Goal: Information Seeking & Learning: Learn about a topic

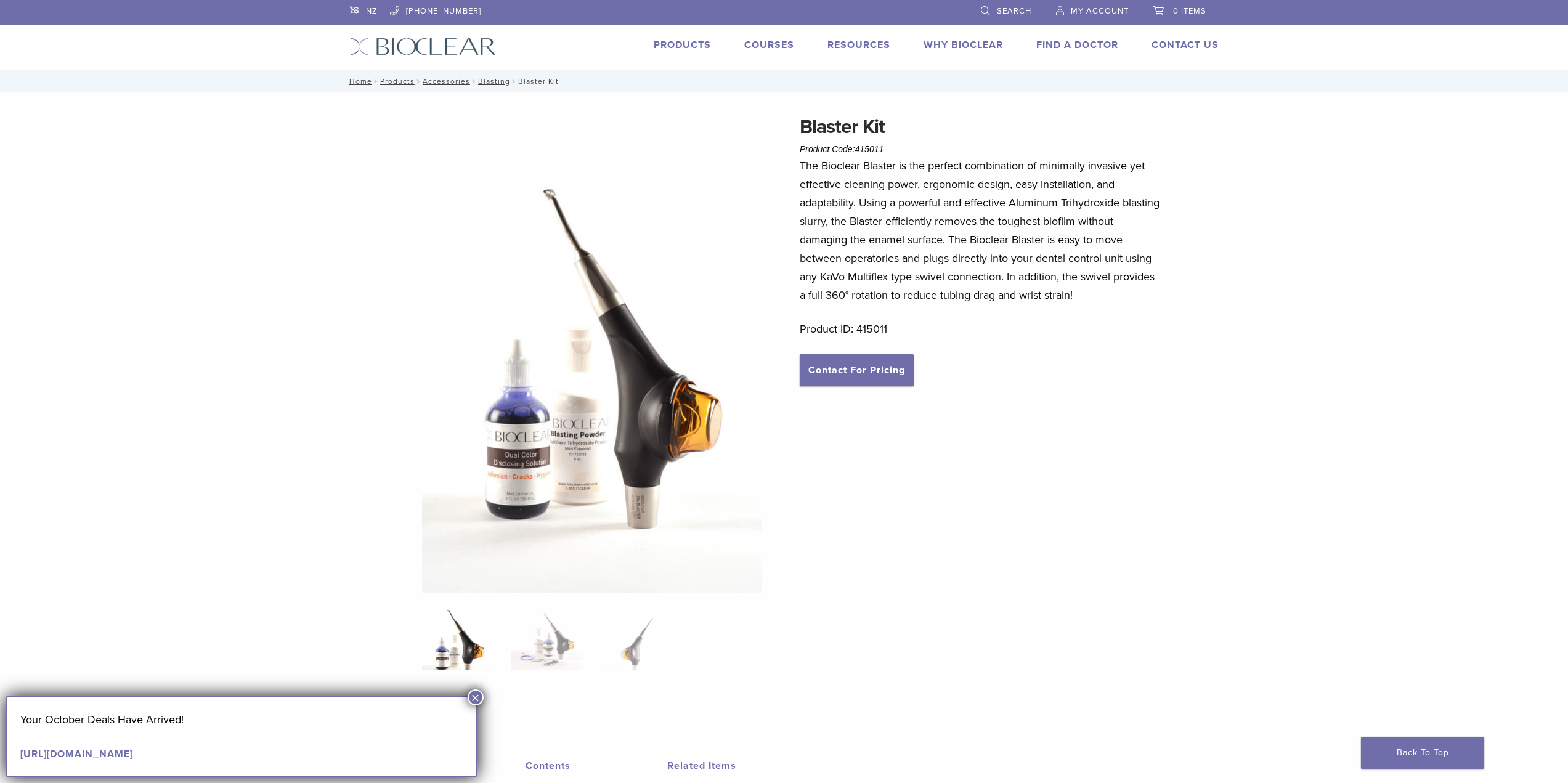
click at [691, 48] on link "Products" at bounding box center [683, 45] width 57 height 13
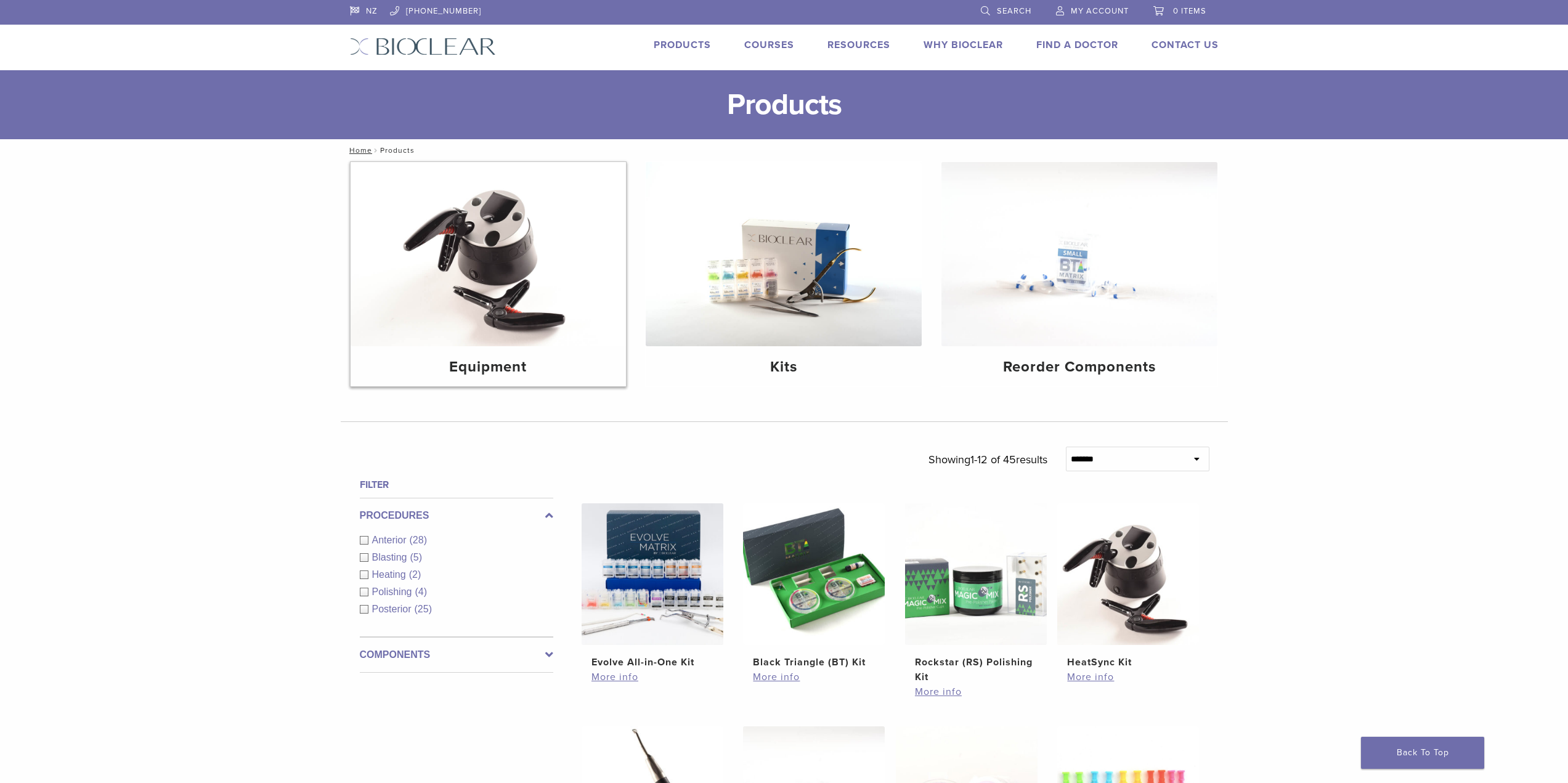
click at [507, 369] on h4 "Equipment" at bounding box center [489, 367] width 257 height 22
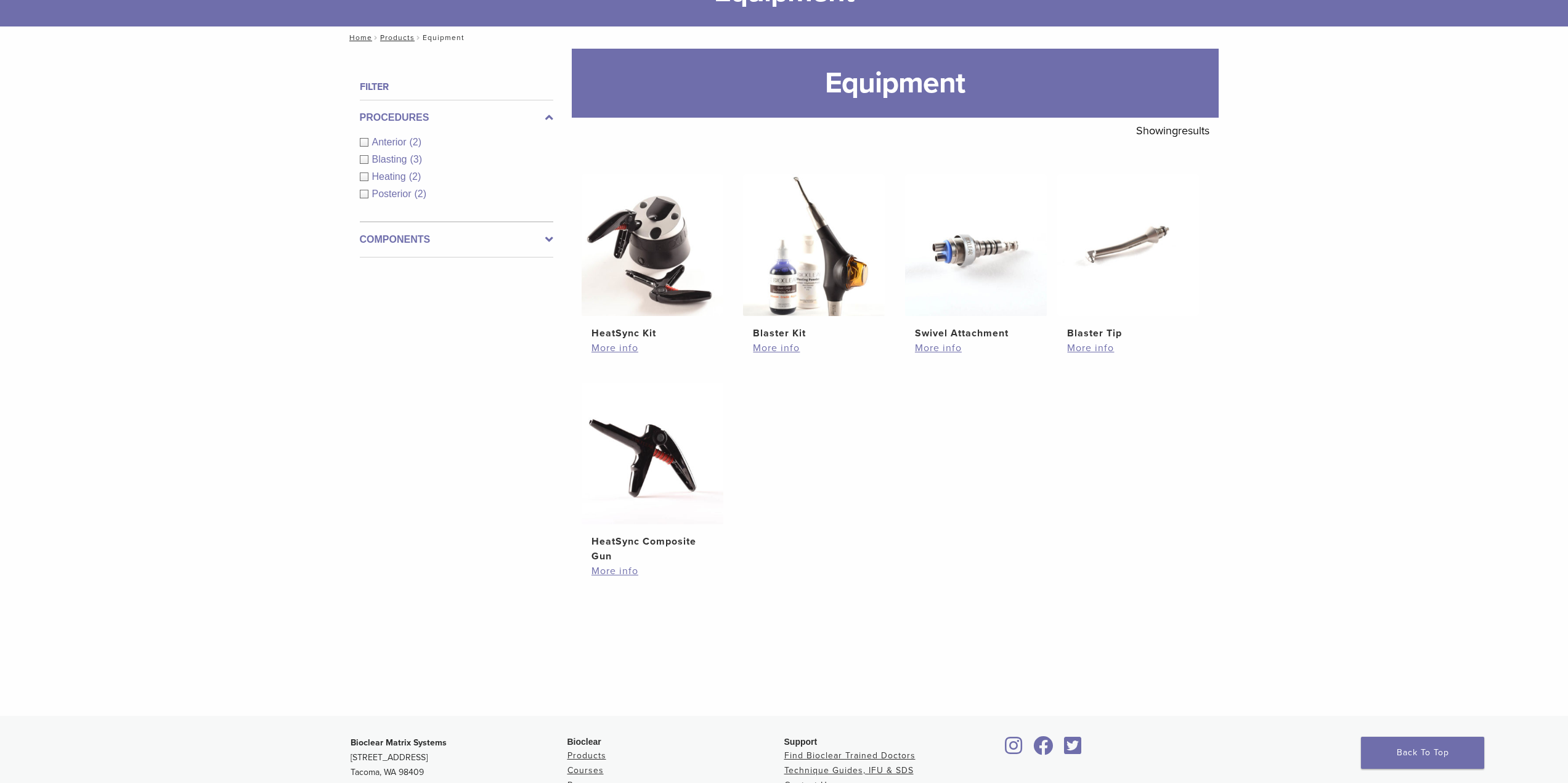
scroll to position [124, 0]
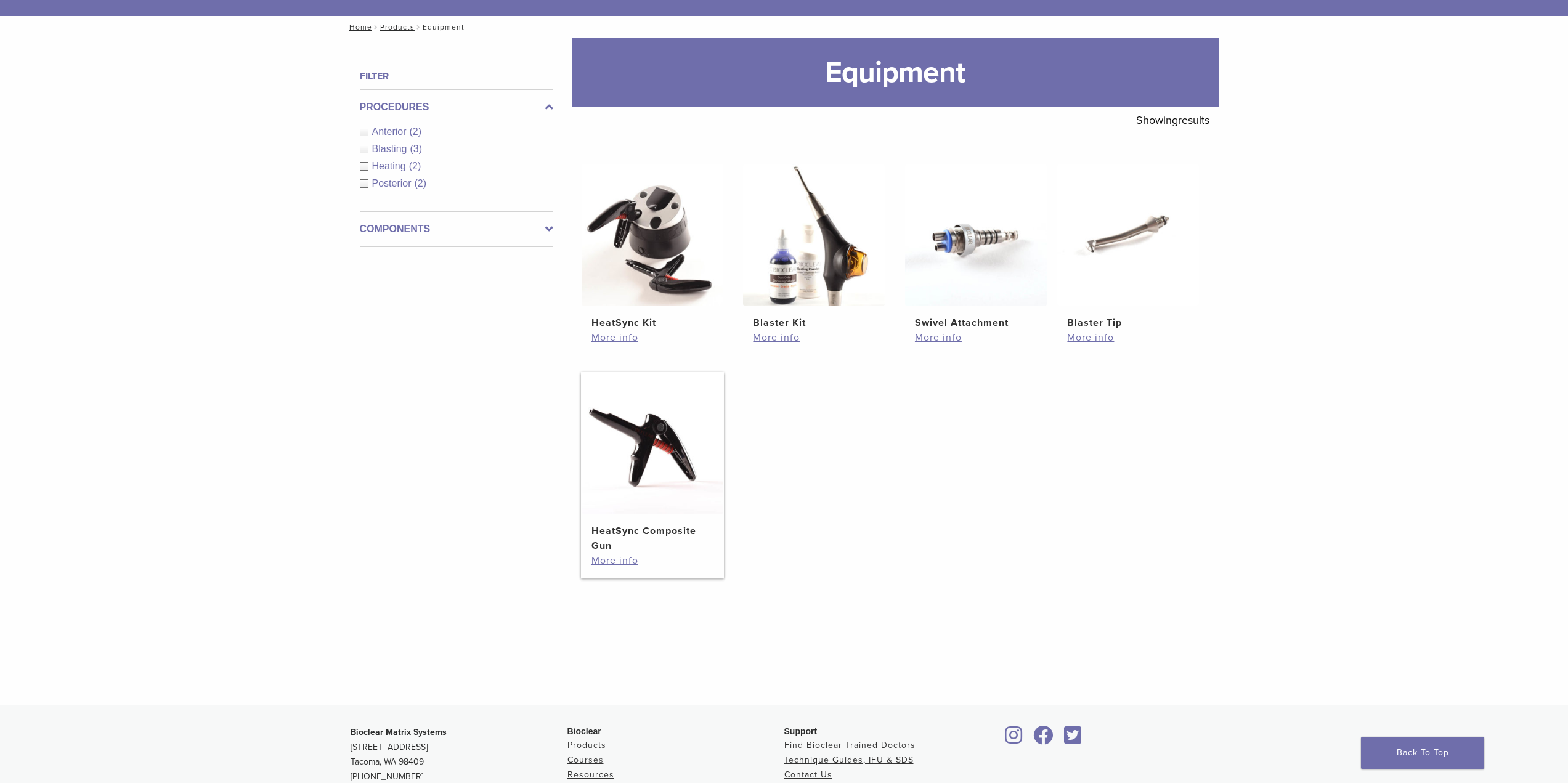
click at [682, 529] on h2 "HeatSync Composite Gun" at bounding box center [653, 538] width 122 height 29
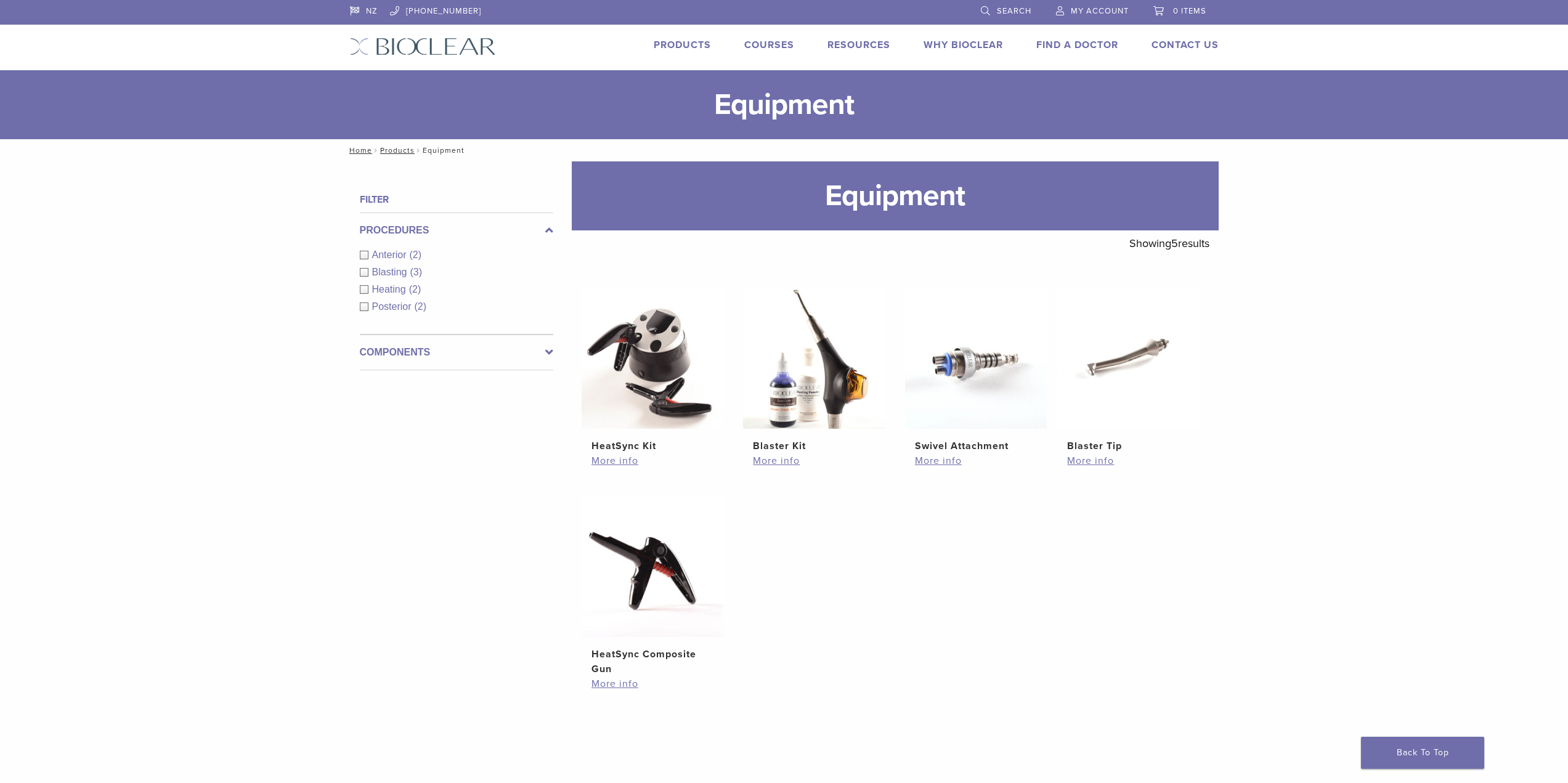
scroll to position [124, 0]
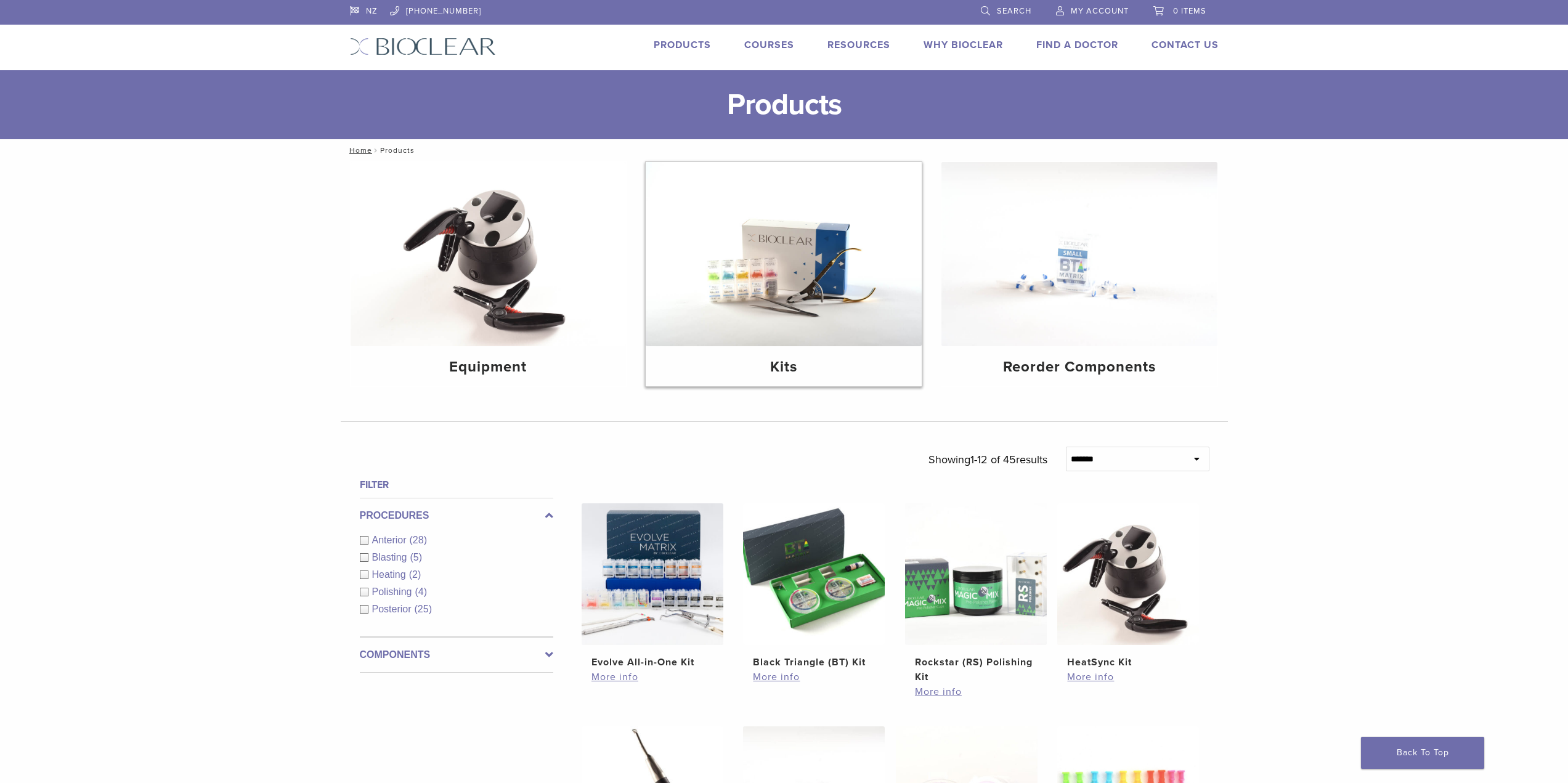
click at [786, 363] on h4 "Kits" at bounding box center [784, 367] width 257 height 22
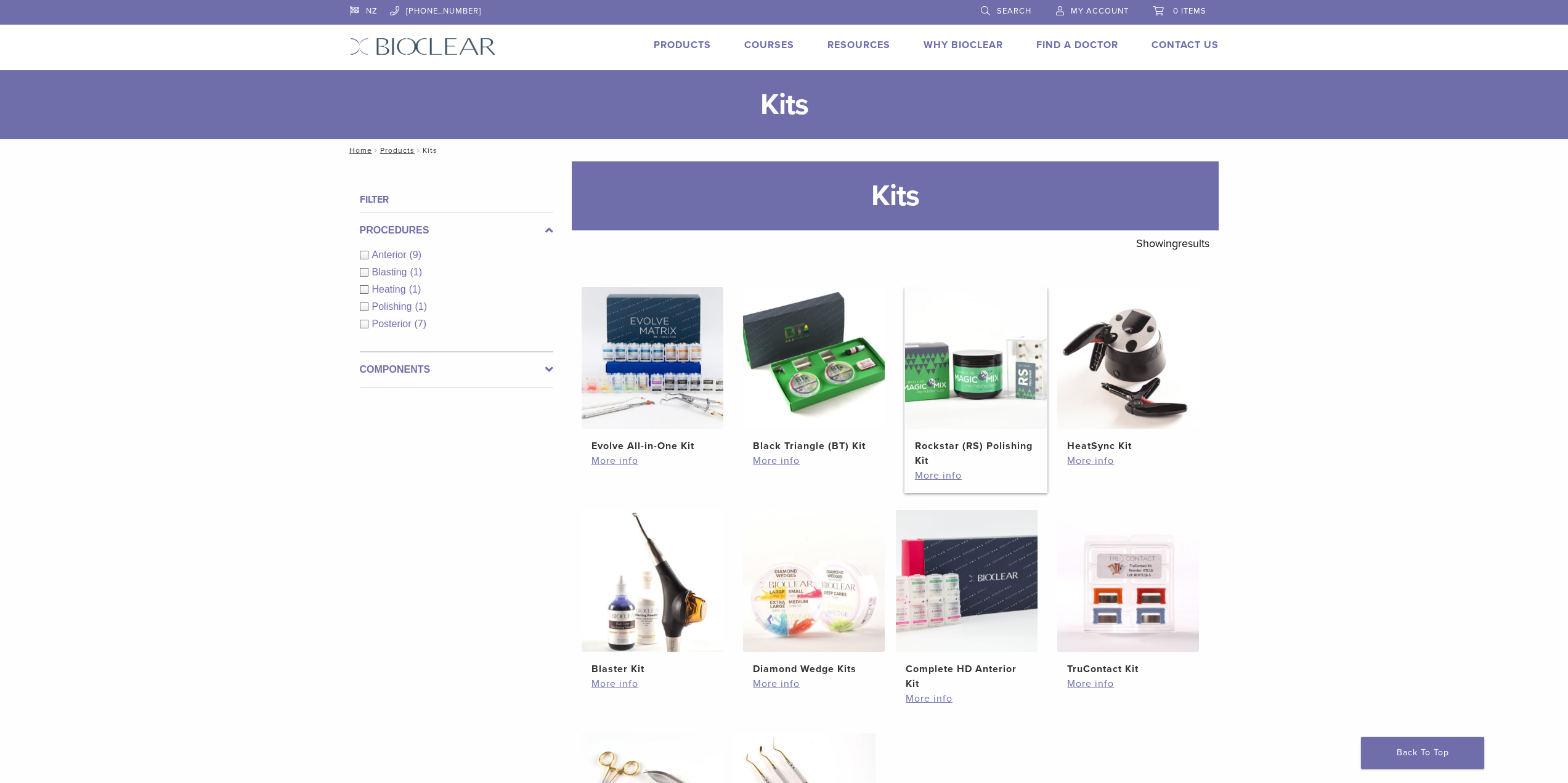
click at [985, 445] on h2 "Rockstar (RS) Polishing Kit" at bounding box center [976, 453] width 122 height 29
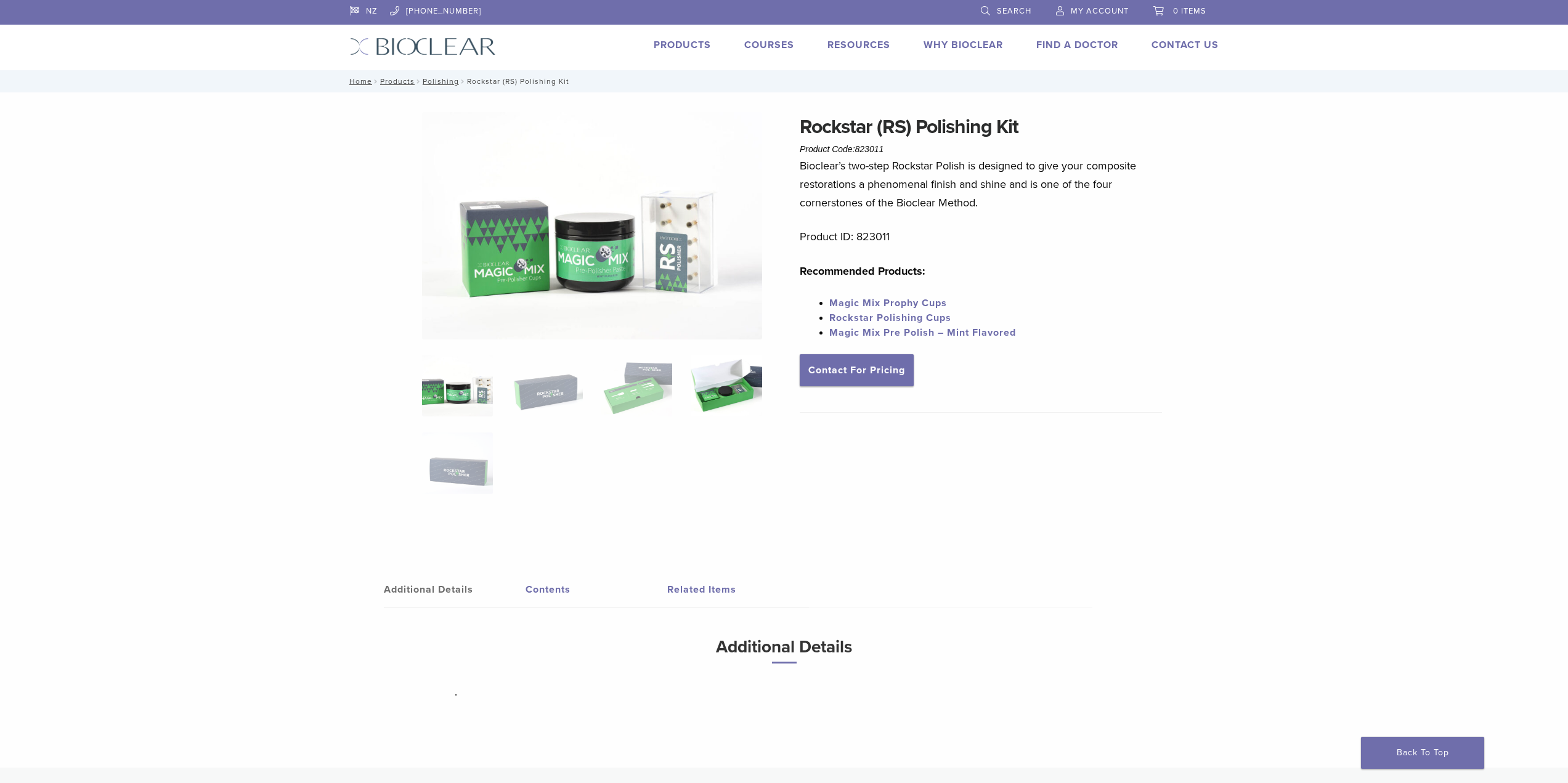
click at [729, 380] on img at bounding box center [725, 386] width 70 height 62
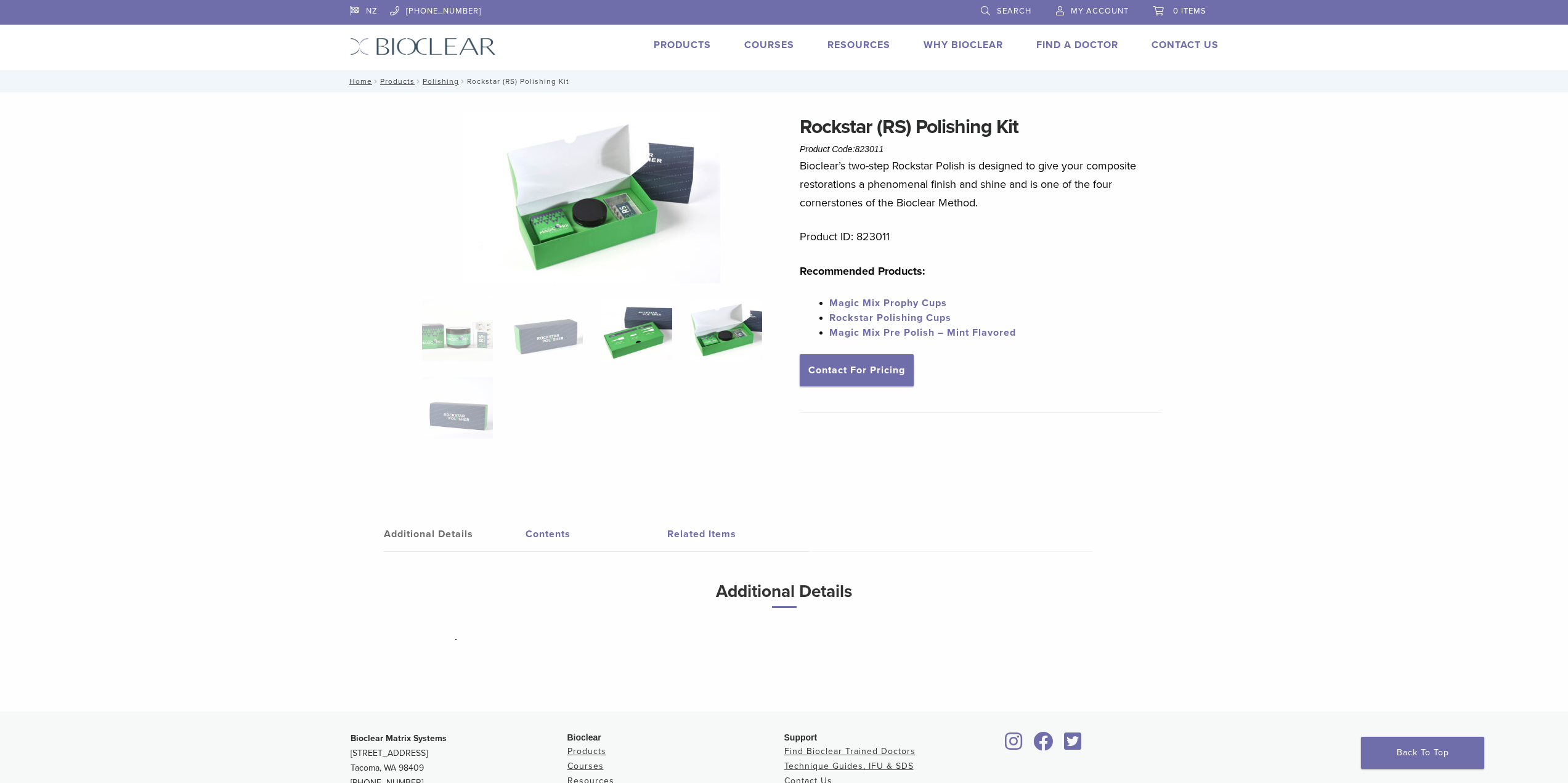
click at [646, 337] on img at bounding box center [636, 330] width 70 height 62
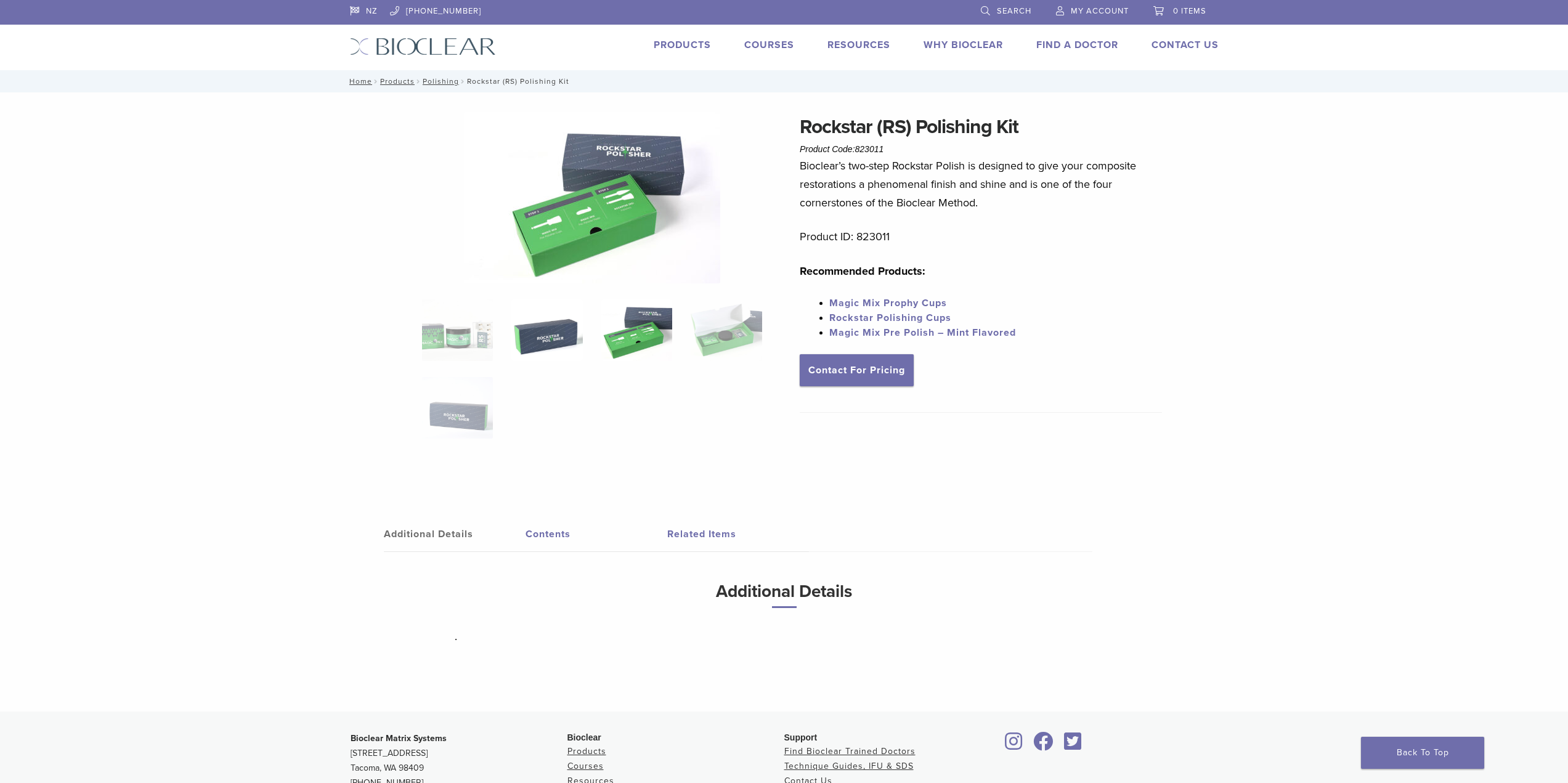
click at [559, 326] on img at bounding box center [546, 330] width 70 height 62
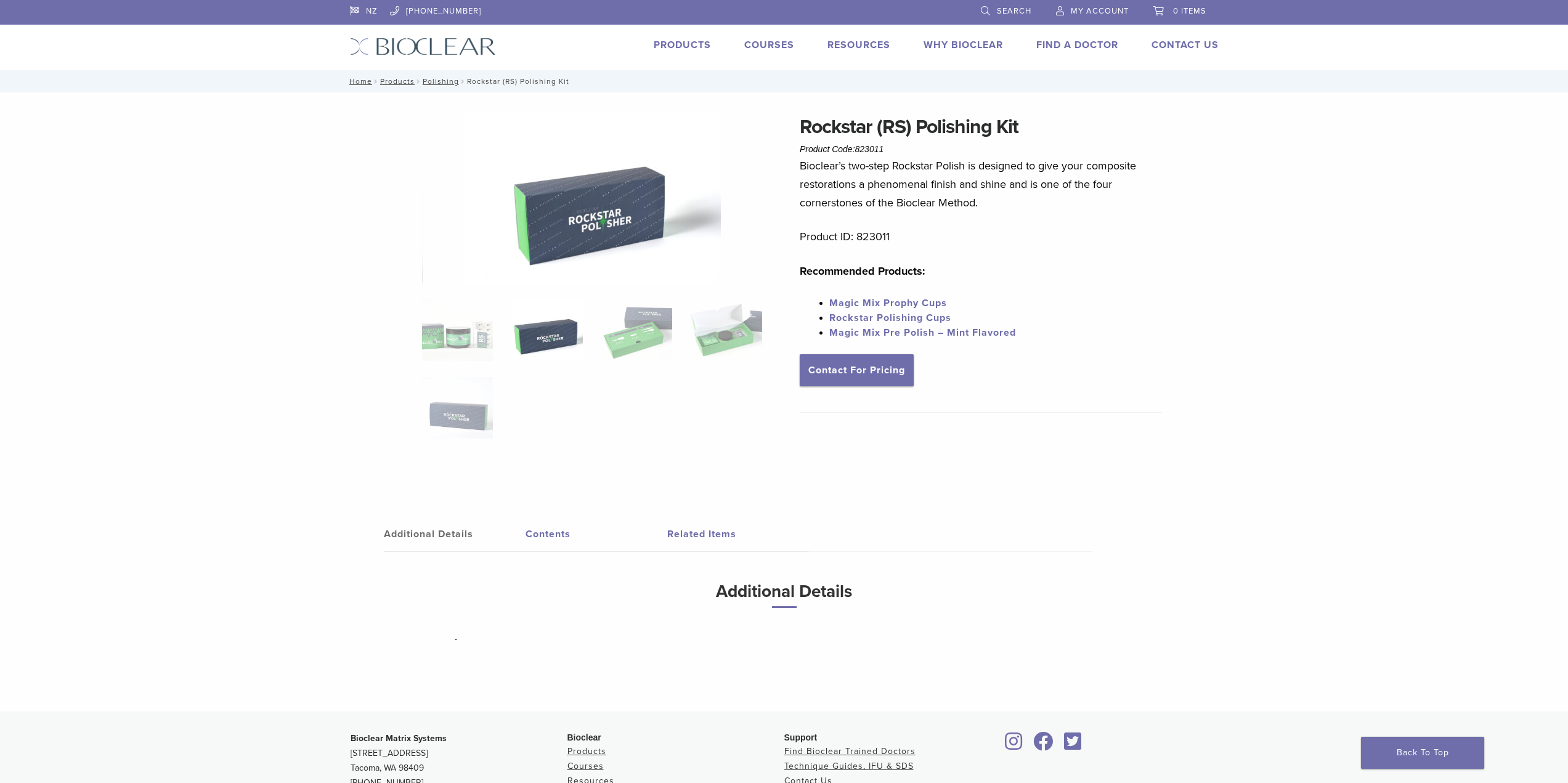
drag, startPoint x: 468, startPoint y: 333, endPoint x: 554, endPoint y: 340, distance: 86.3
click at [470, 333] on img at bounding box center [457, 330] width 70 height 62
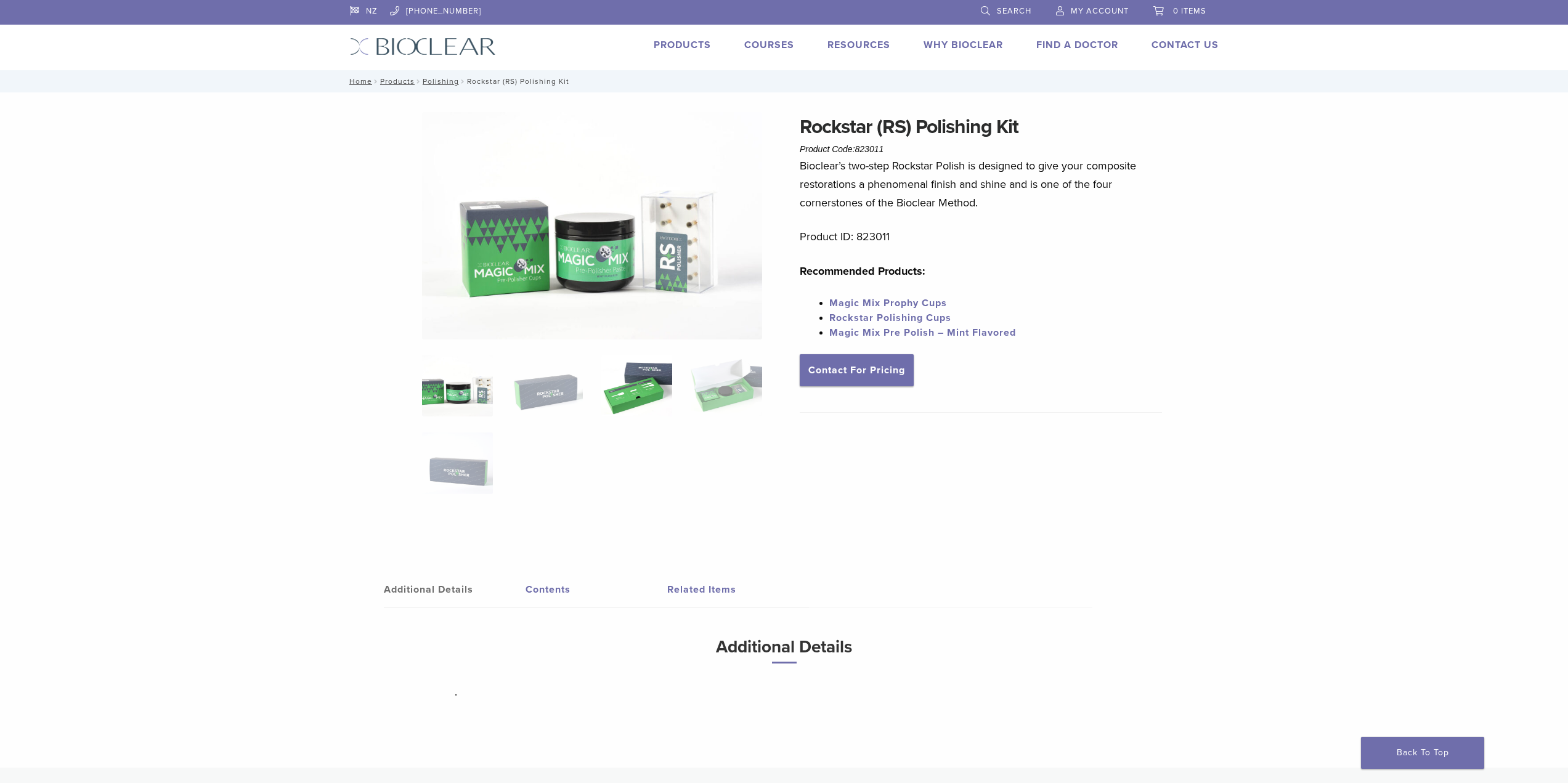
click at [641, 370] on img at bounding box center [636, 386] width 70 height 62
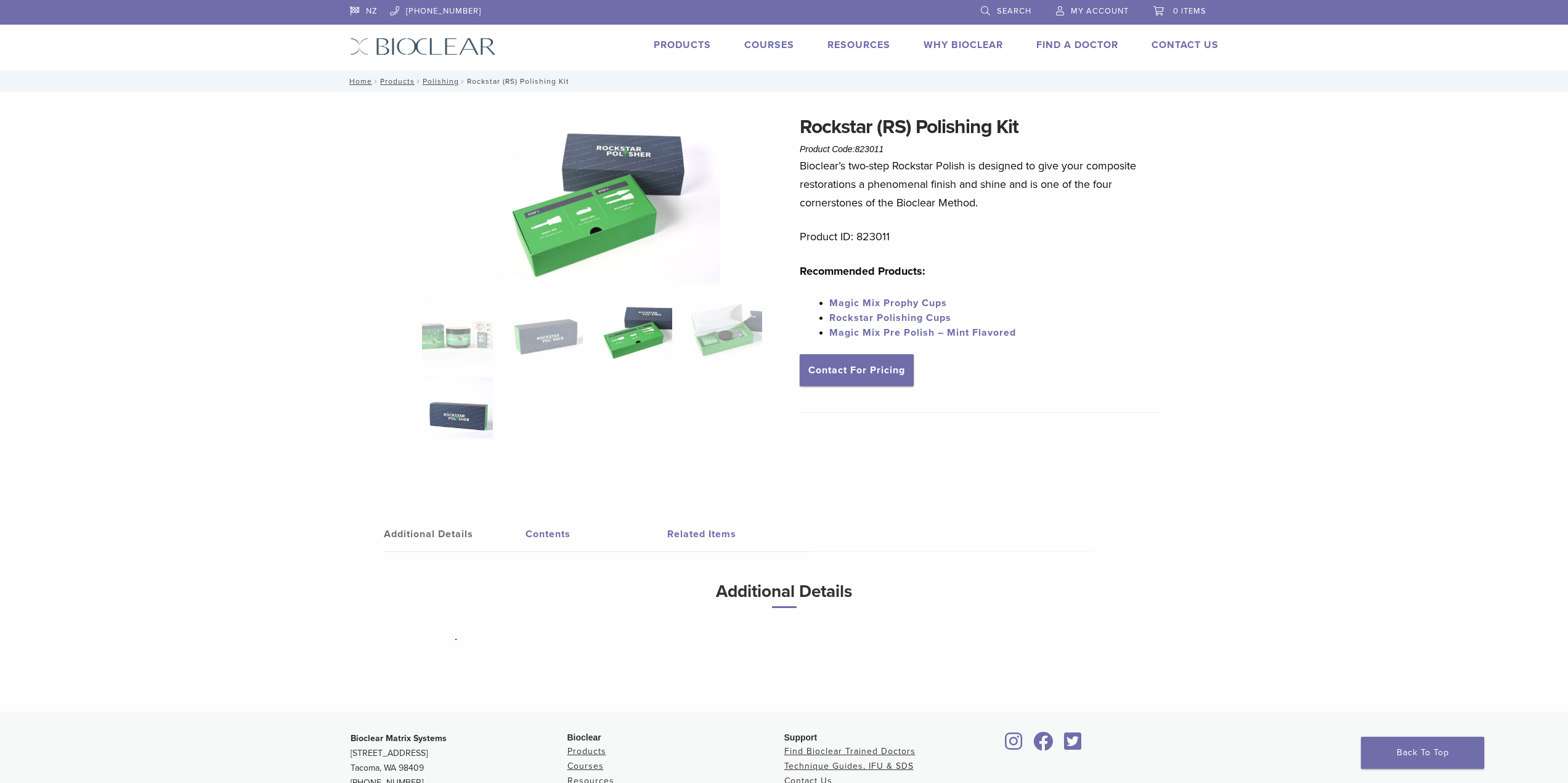
click at [489, 421] on img at bounding box center [457, 408] width 70 height 62
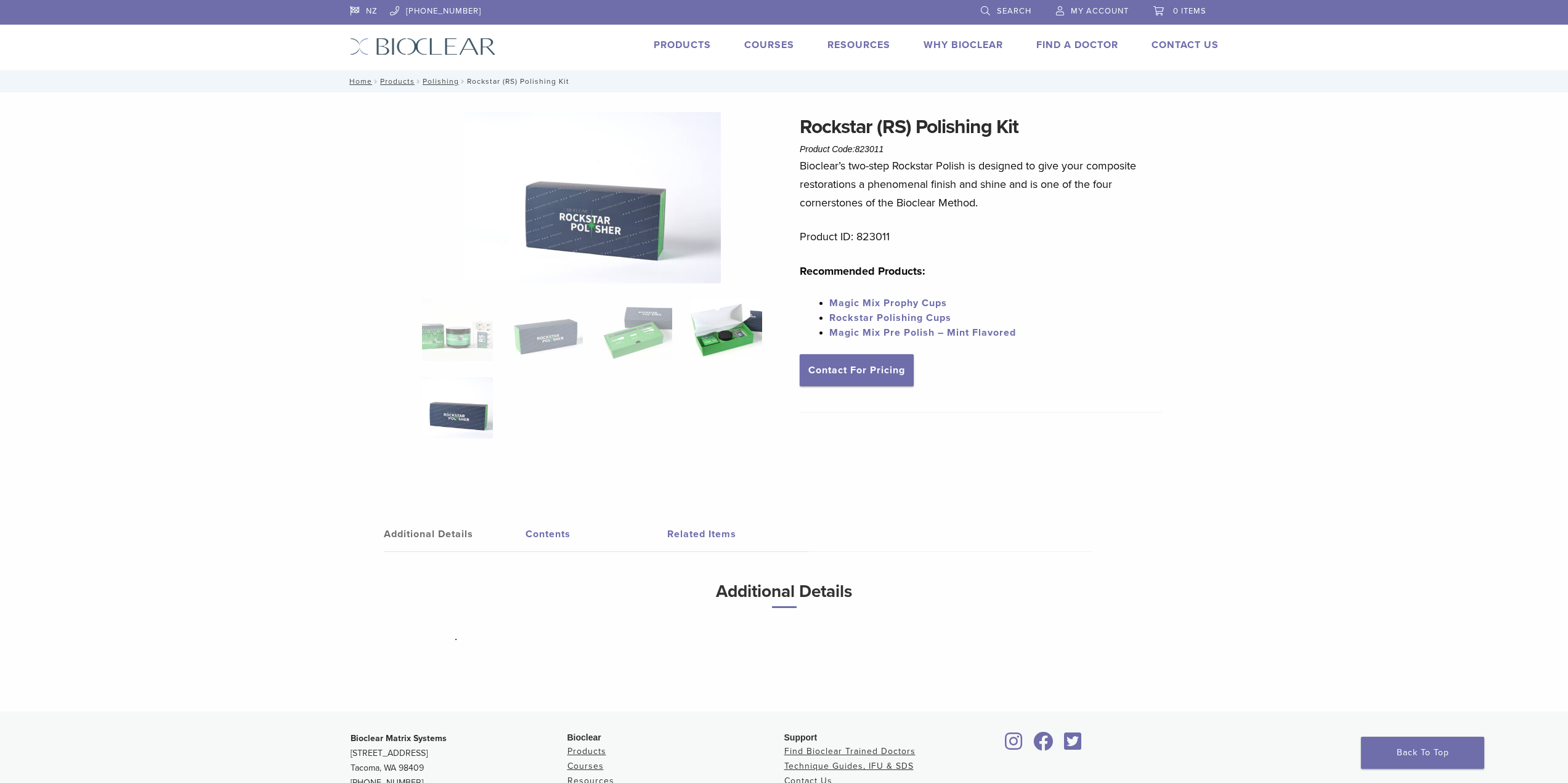
click at [716, 348] on img at bounding box center [725, 330] width 70 height 62
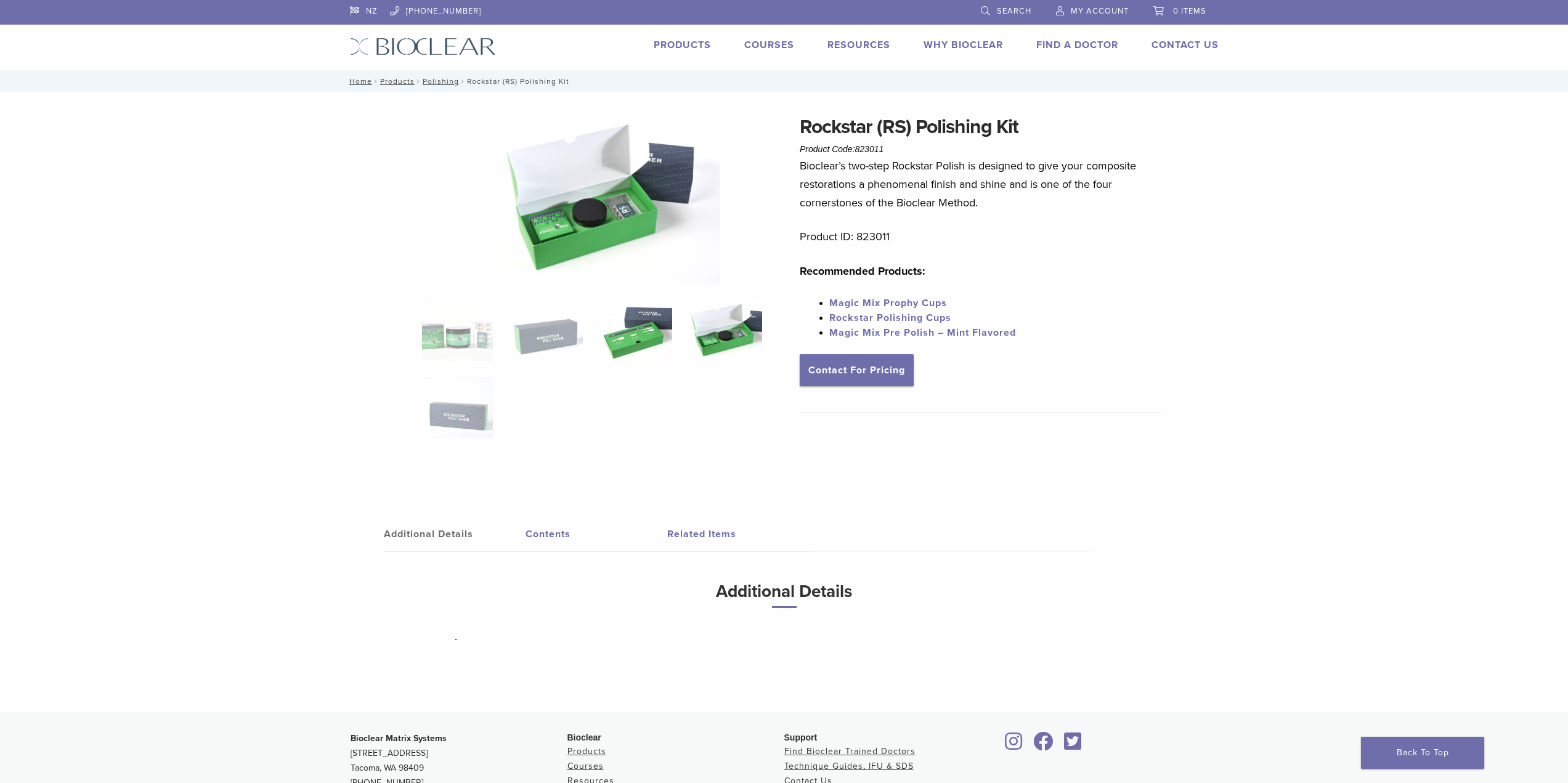
click at [643, 348] on img at bounding box center [636, 330] width 70 height 62
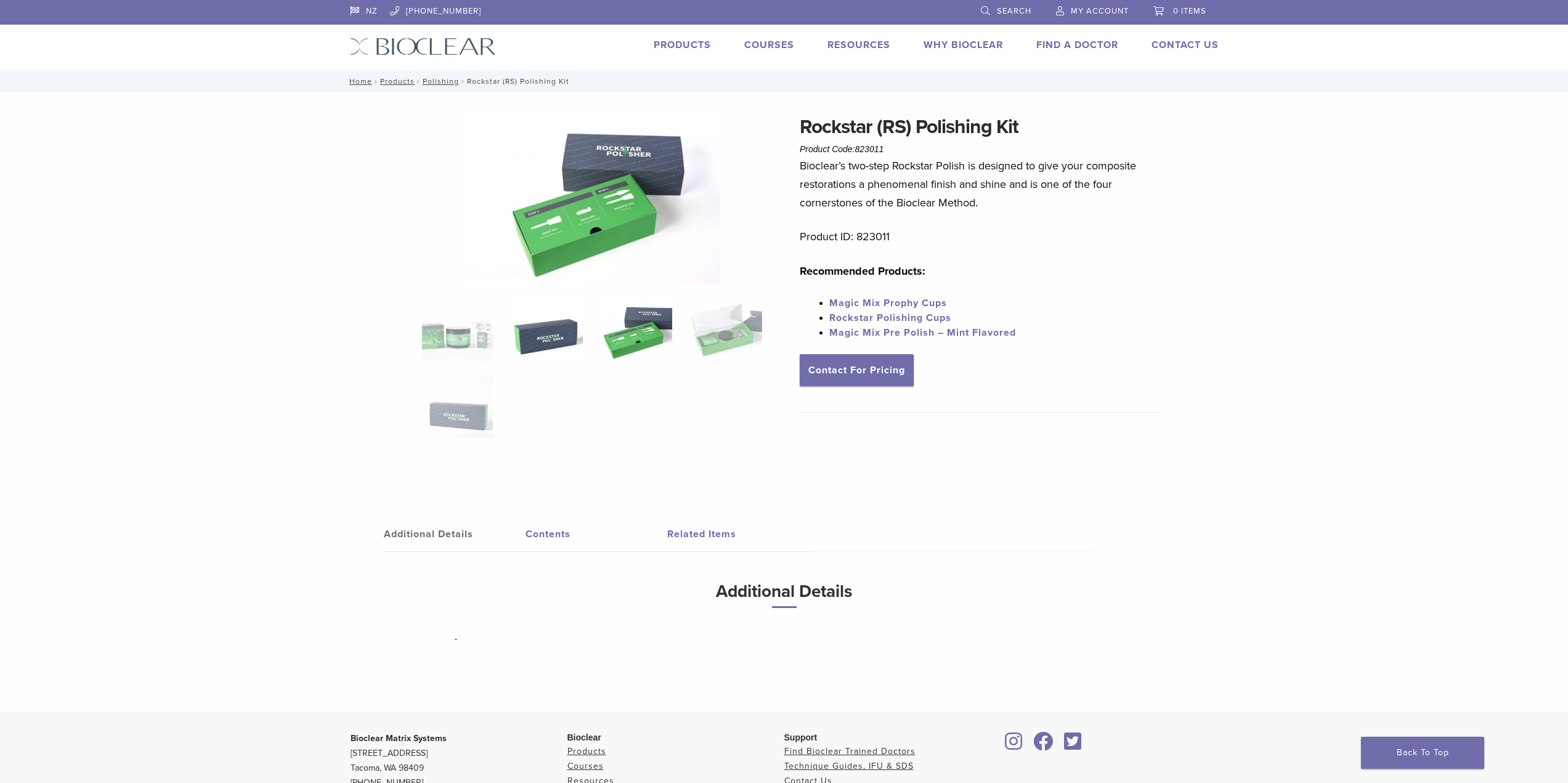
click at [555, 327] on img at bounding box center [546, 330] width 70 height 62
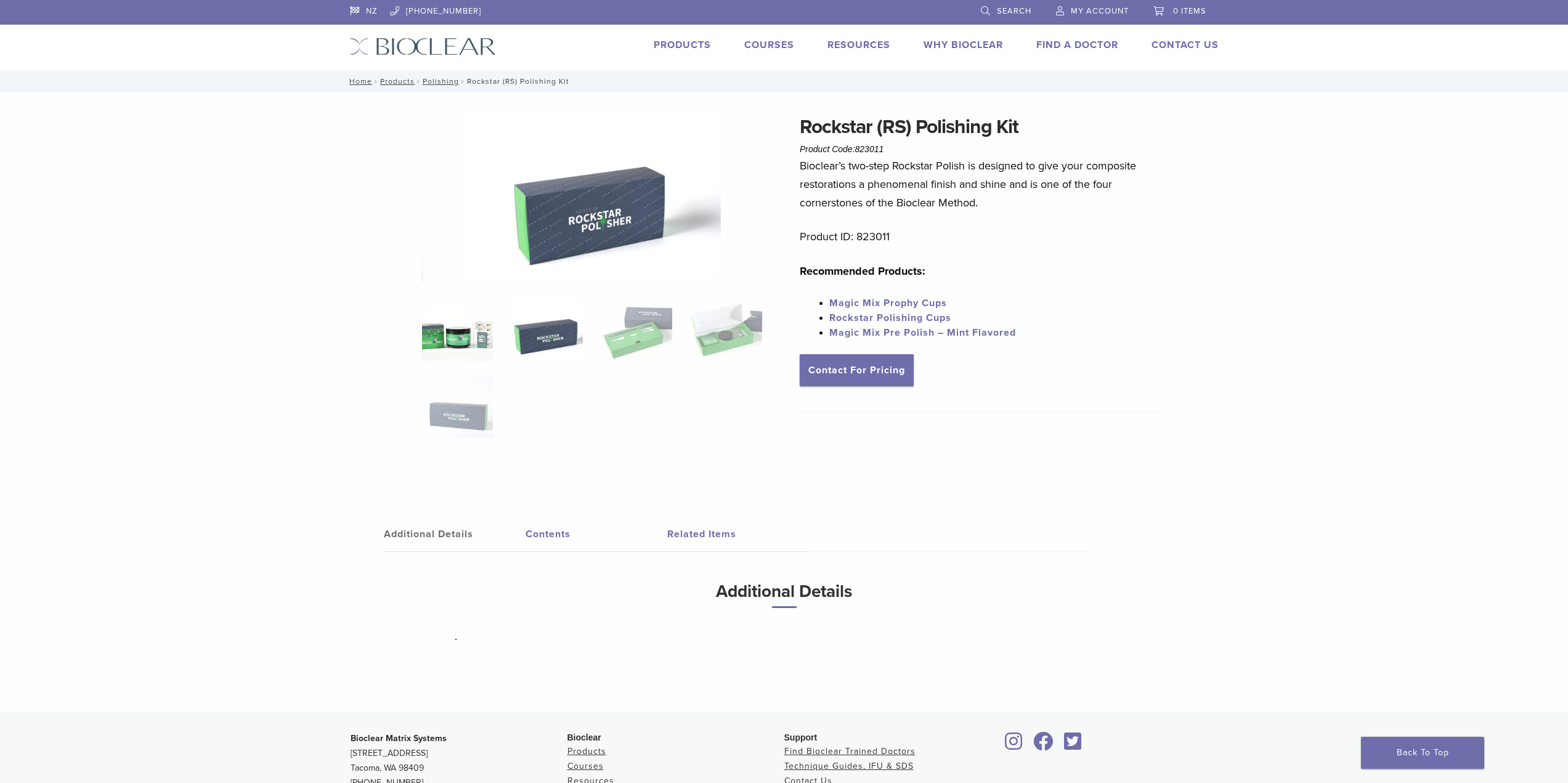
click at [463, 318] on img at bounding box center [457, 330] width 70 height 62
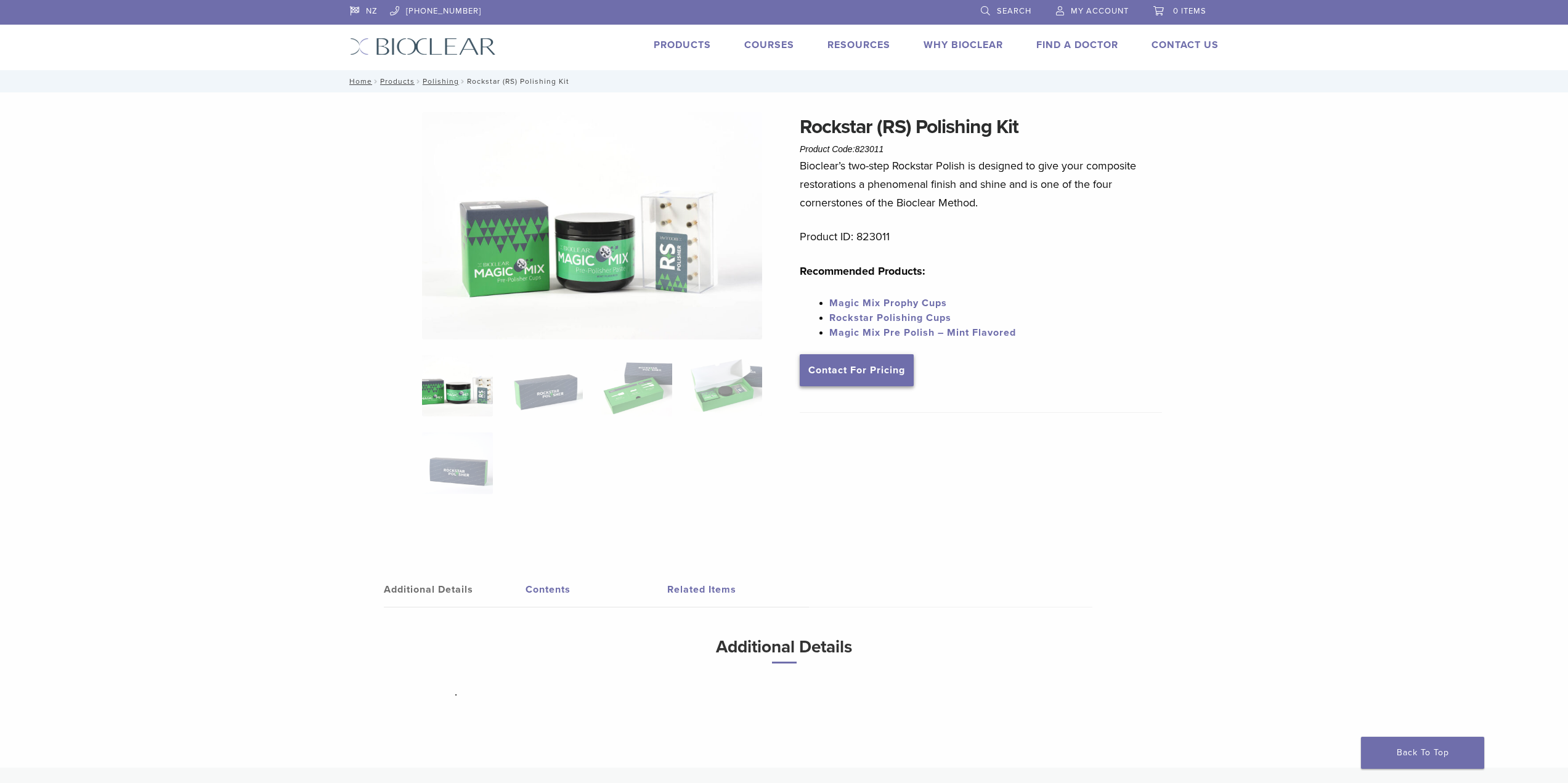
click at [884, 368] on link "Contact For Pricing" at bounding box center [857, 370] width 114 height 32
click at [682, 230] on img at bounding box center [592, 226] width 341 height 227
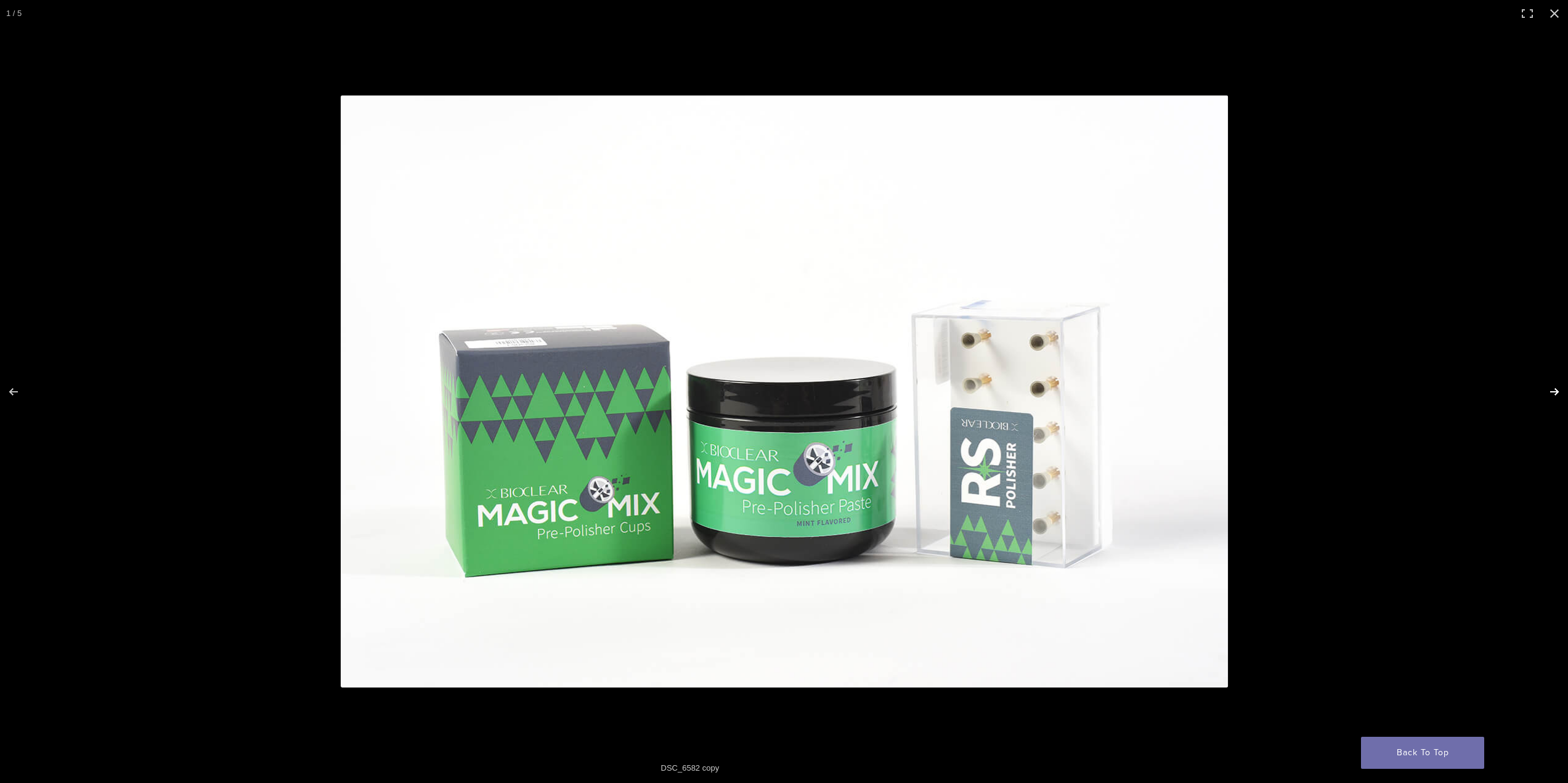
click at [1553, 393] on button "Next (arrow right)" at bounding box center [1547, 392] width 43 height 62
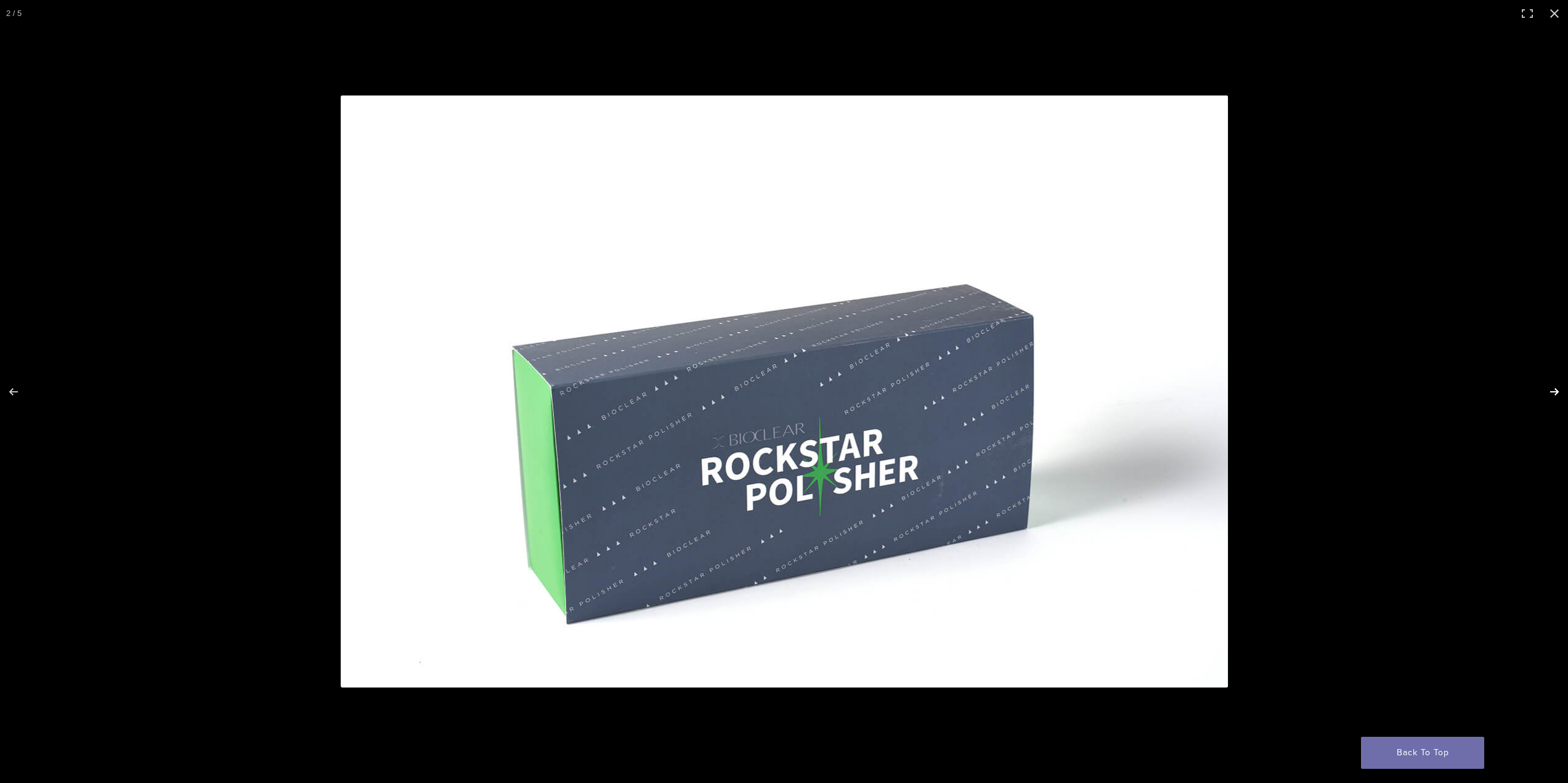
click at [1553, 393] on button "Next (arrow right)" at bounding box center [1547, 392] width 43 height 62
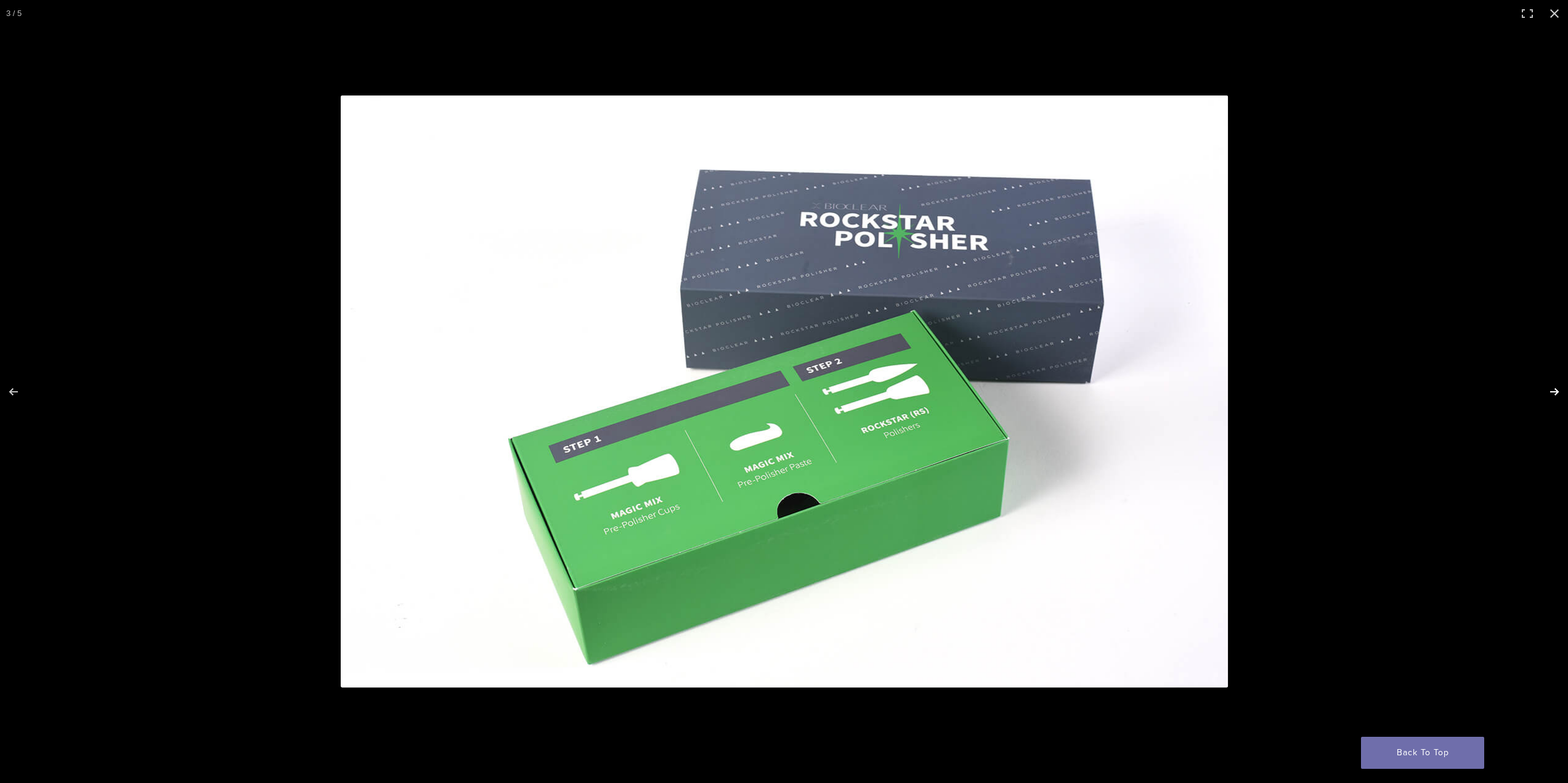
click at [1553, 393] on button "Next (arrow right)" at bounding box center [1547, 392] width 43 height 62
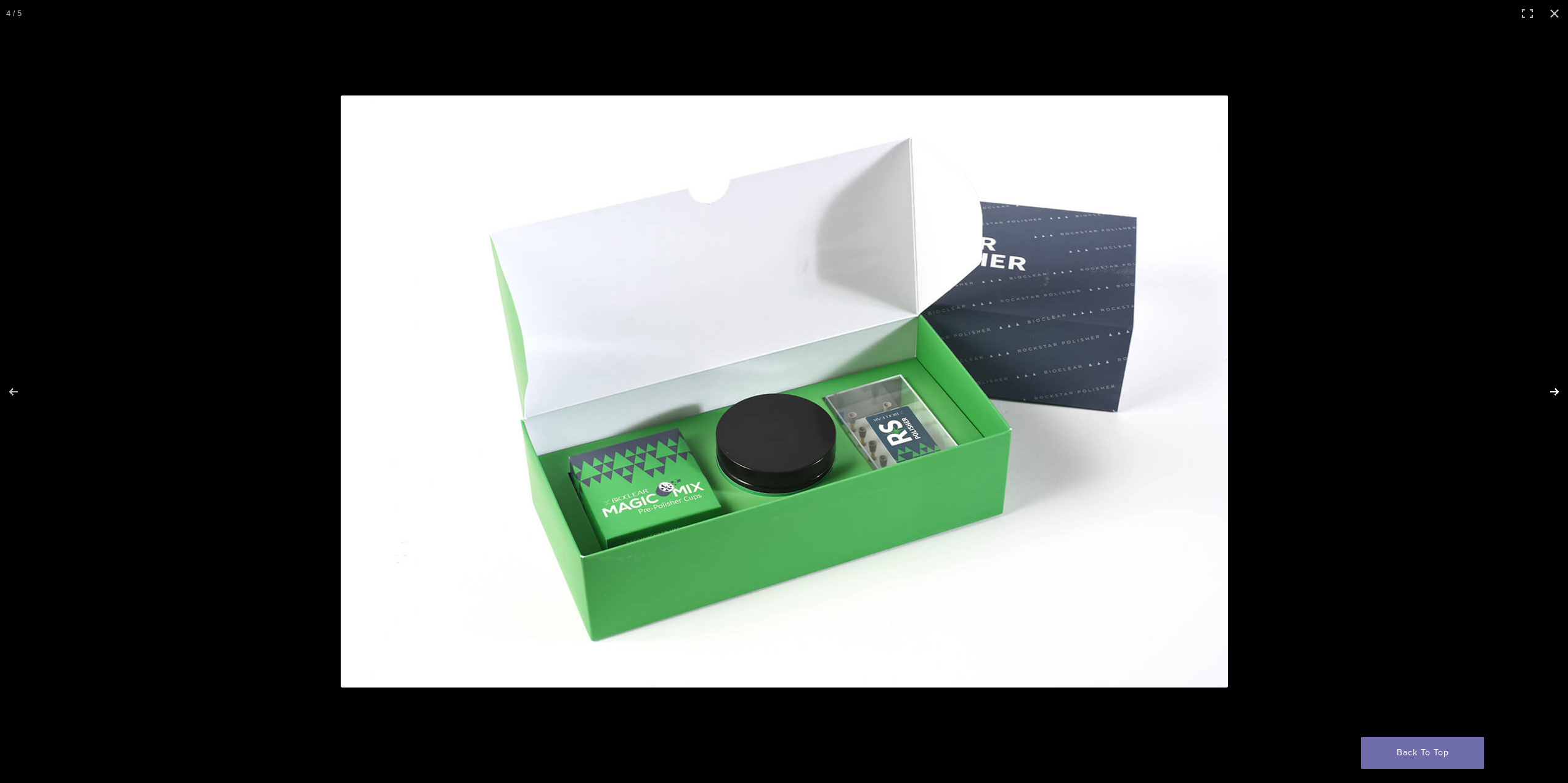
click at [1553, 393] on button "Next (arrow right)" at bounding box center [1547, 392] width 43 height 62
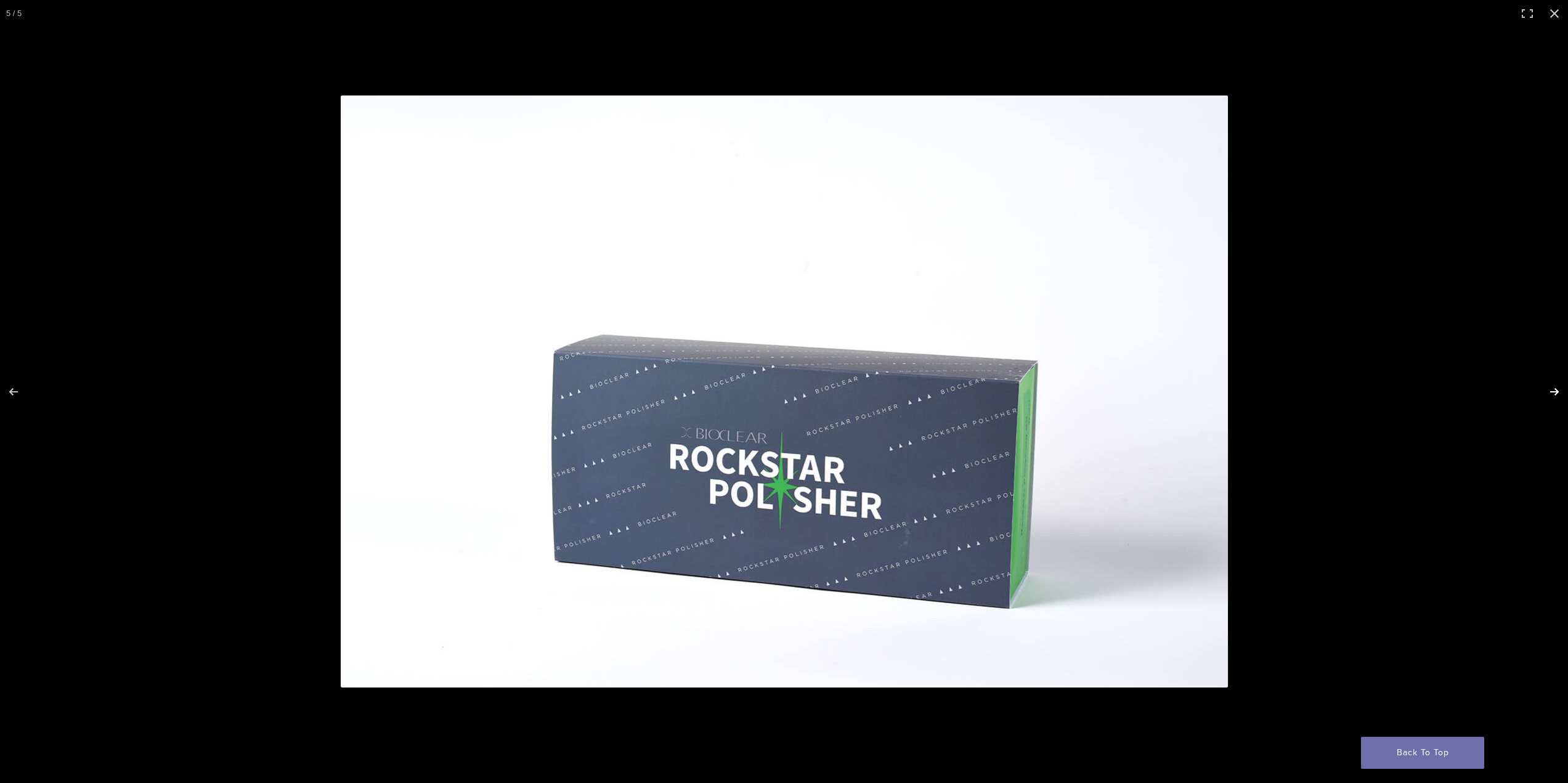
click at [1553, 393] on button "Next (arrow right)" at bounding box center [1547, 392] width 43 height 62
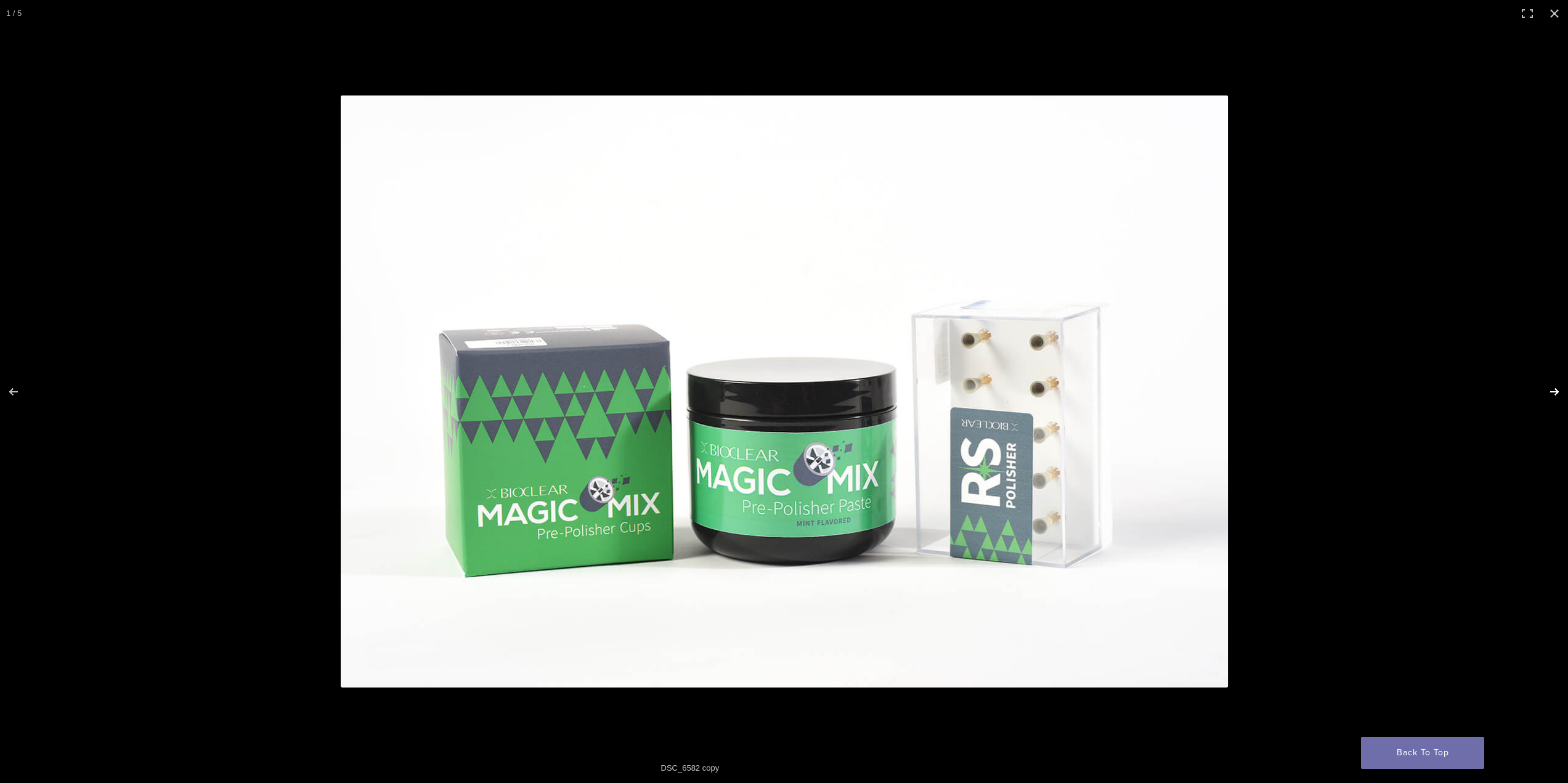
click at [1553, 393] on button "Next (arrow right)" at bounding box center [1547, 392] width 43 height 62
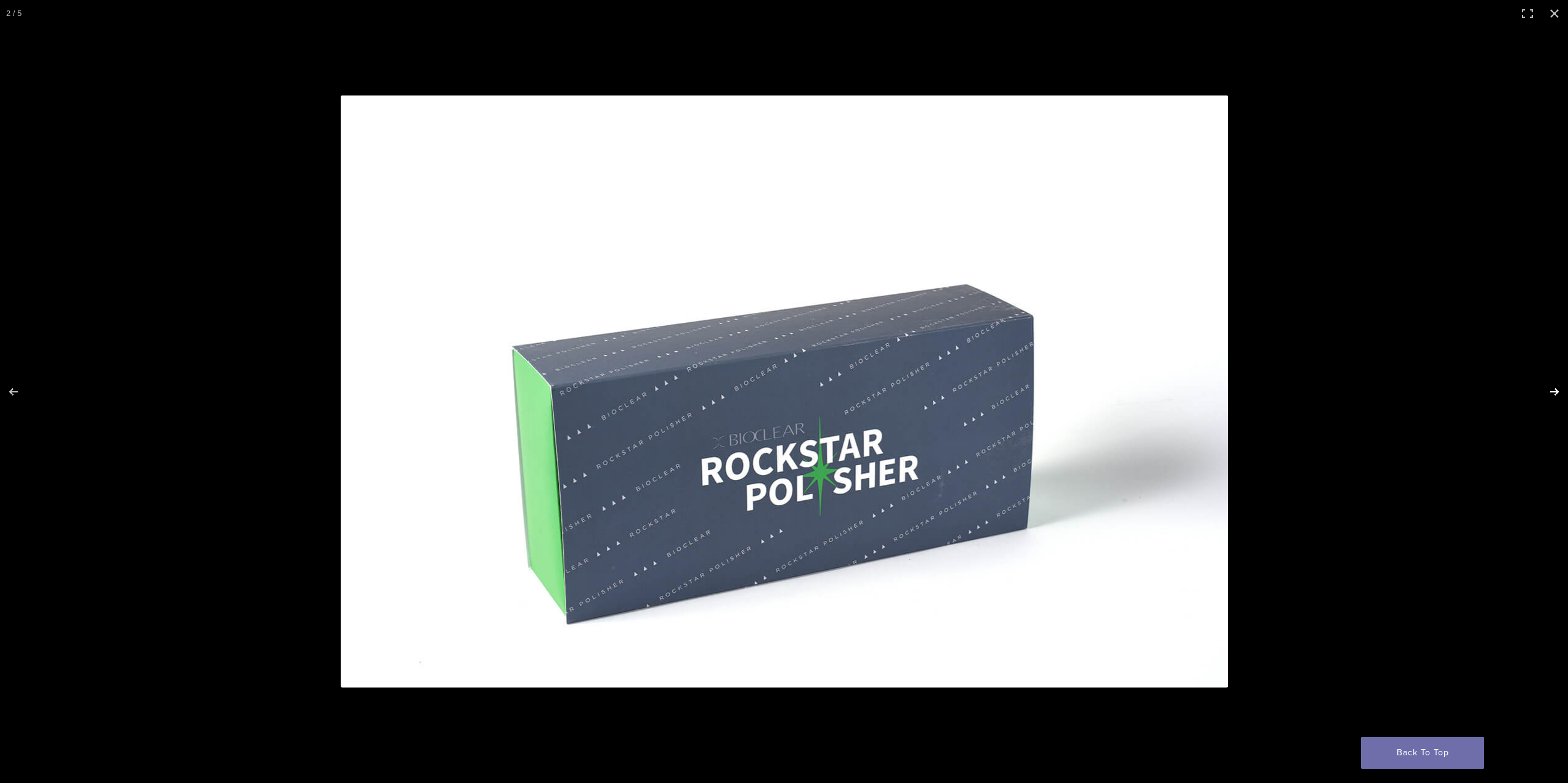
click at [1553, 393] on button "Next (arrow right)" at bounding box center [1547, 392] width 43 height 62
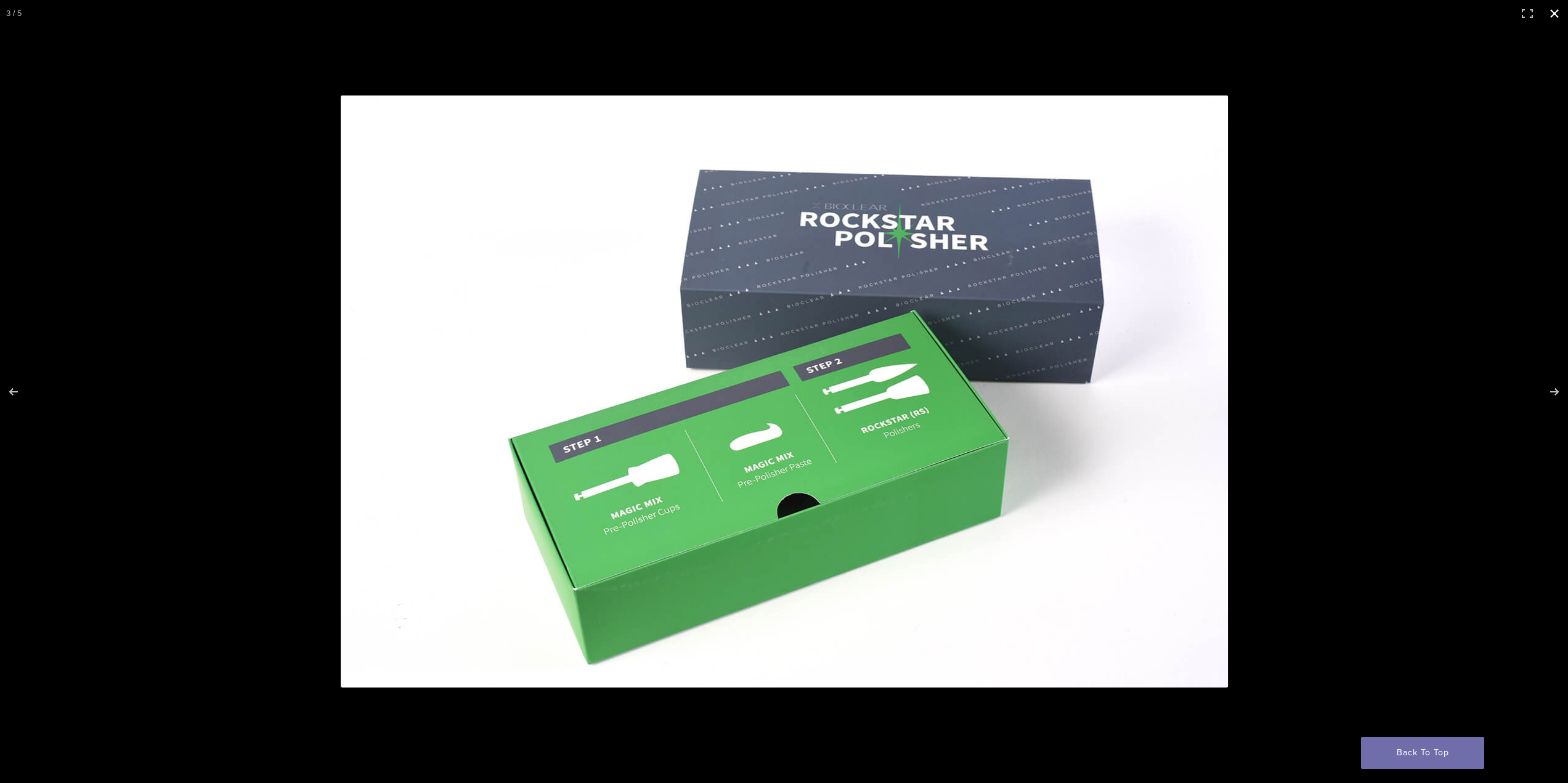
click at [1510, 405] on div "Full screen image" at bounding box center [977, 413] width 1273 height 636
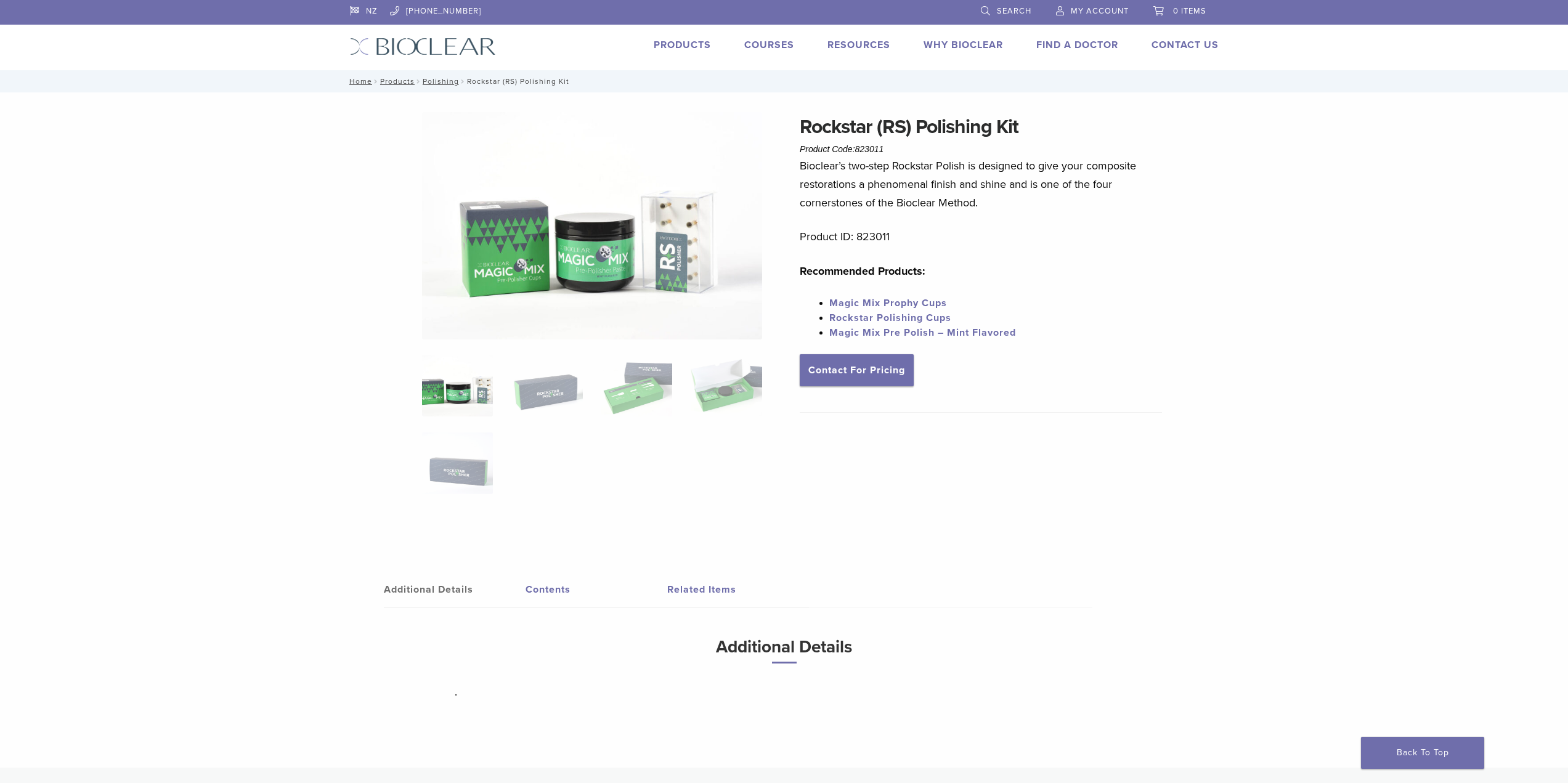
click at [536, 589] on link "Contents" at bounding box center [596, 590] width 142 height 35
click at [678, 591] on link "Related Items" at bounding box center [738, 590] width 142 height 35
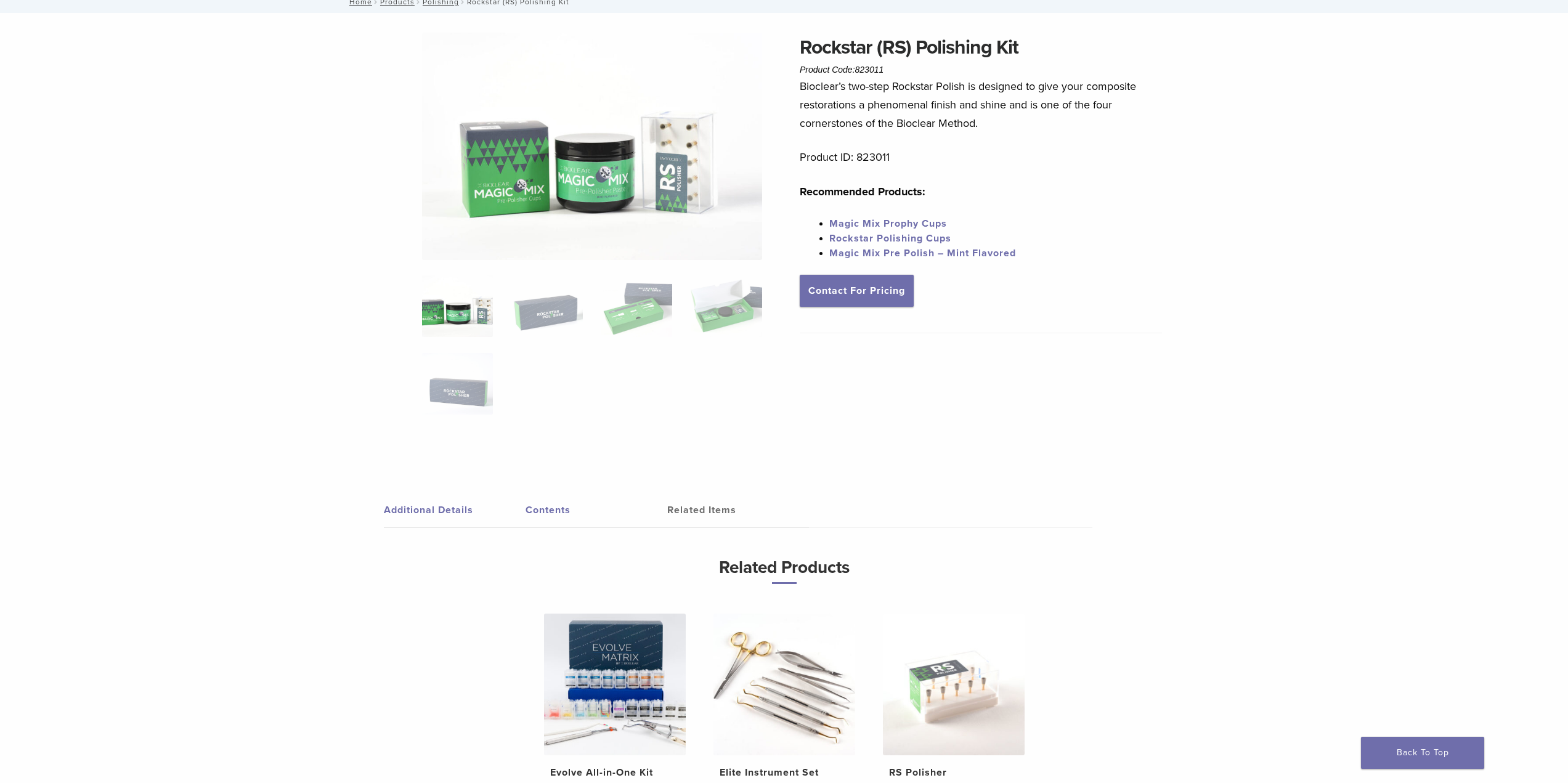
scroll to position [246, 0]
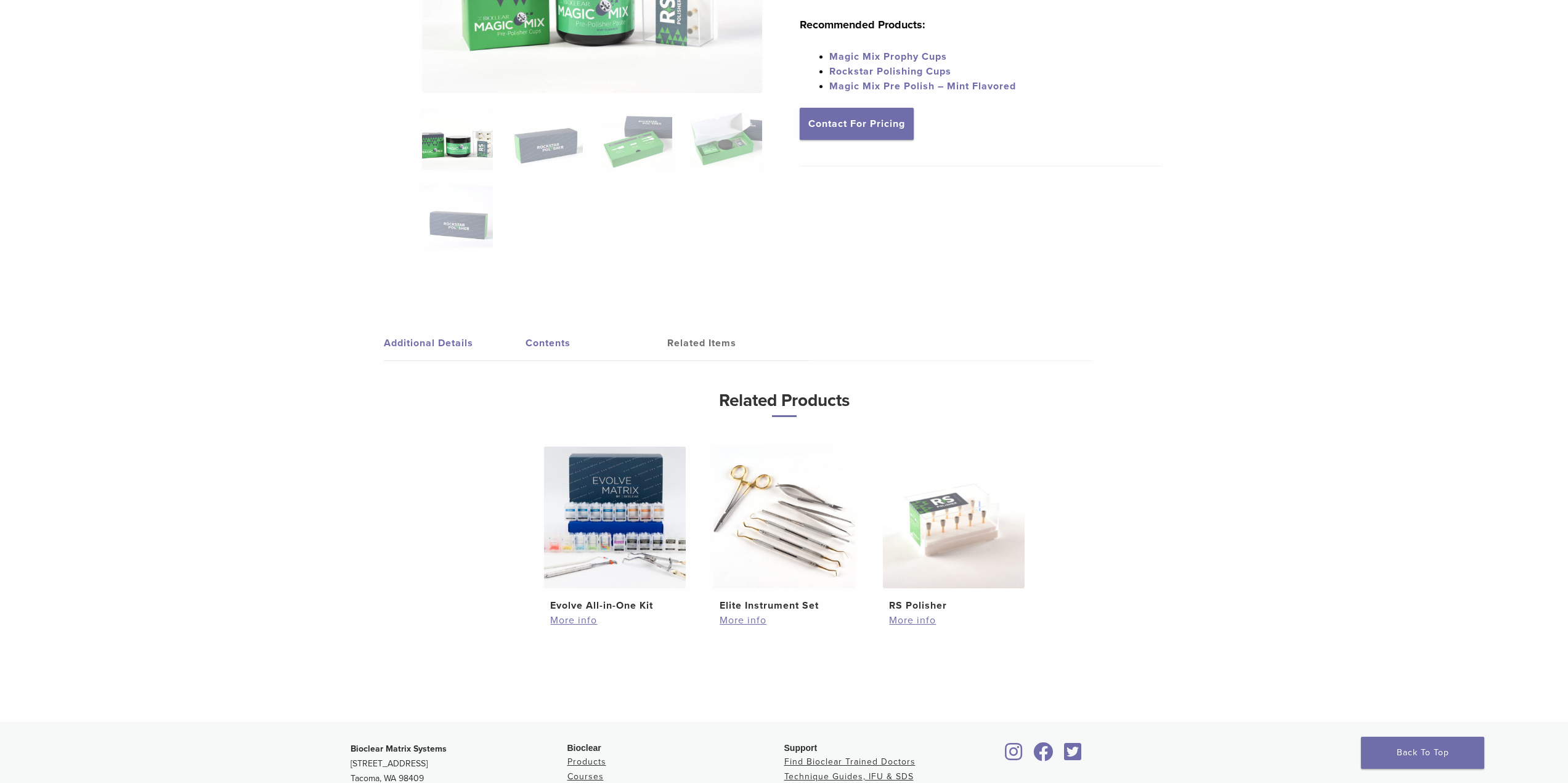
click at [617, 600] on h2 "Evolve All-in-One Kit" at bounding box center [615, 606] width 128 height 15
